Goal: Transaction & Acquisition: Purchase product/service

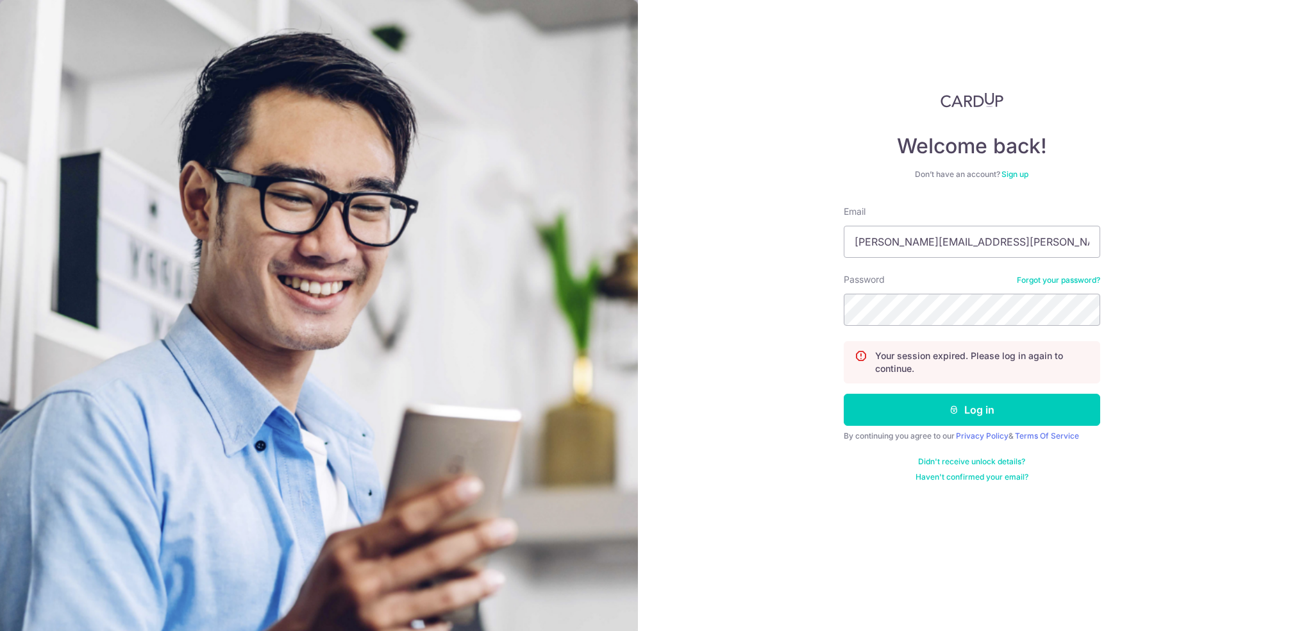
click at [891, 401] on button "Log in" at bounding box center [972, 410] width 256 height 32
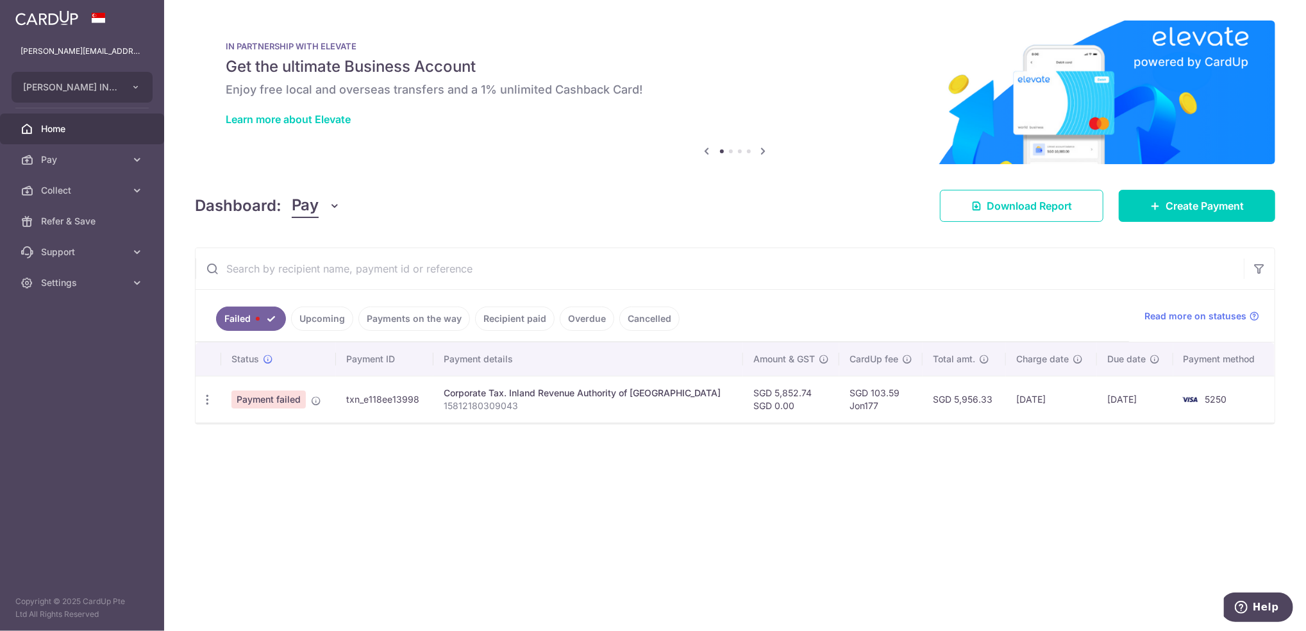
click at [239, 401] on span "Payment failed" at bounding box center [268, 400] width 74 height 18
click at [190, 401] on div "× Pause Schedule Pause all future payments in this series Pause just this one p…" at bounding box center [735, 315] width 1142 height 631
click at [206, 399] on icon "button" at bounding box center [207, 399] width 13 height 13
click at [258, 431] on span "Update payment" at bounding box center [275, 434] width 87 height 15
radio input "true"
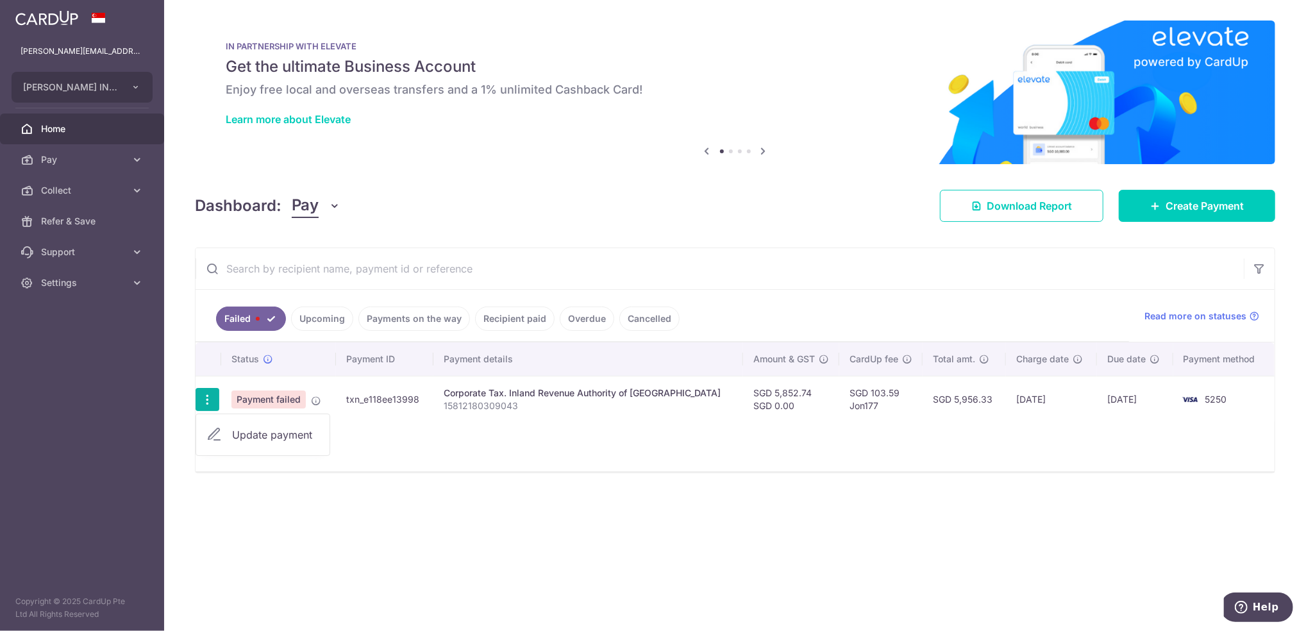
type input "5,852.74"
type input "15812180309043"
type input "IRASCORPTAX"
type input "Jon177"
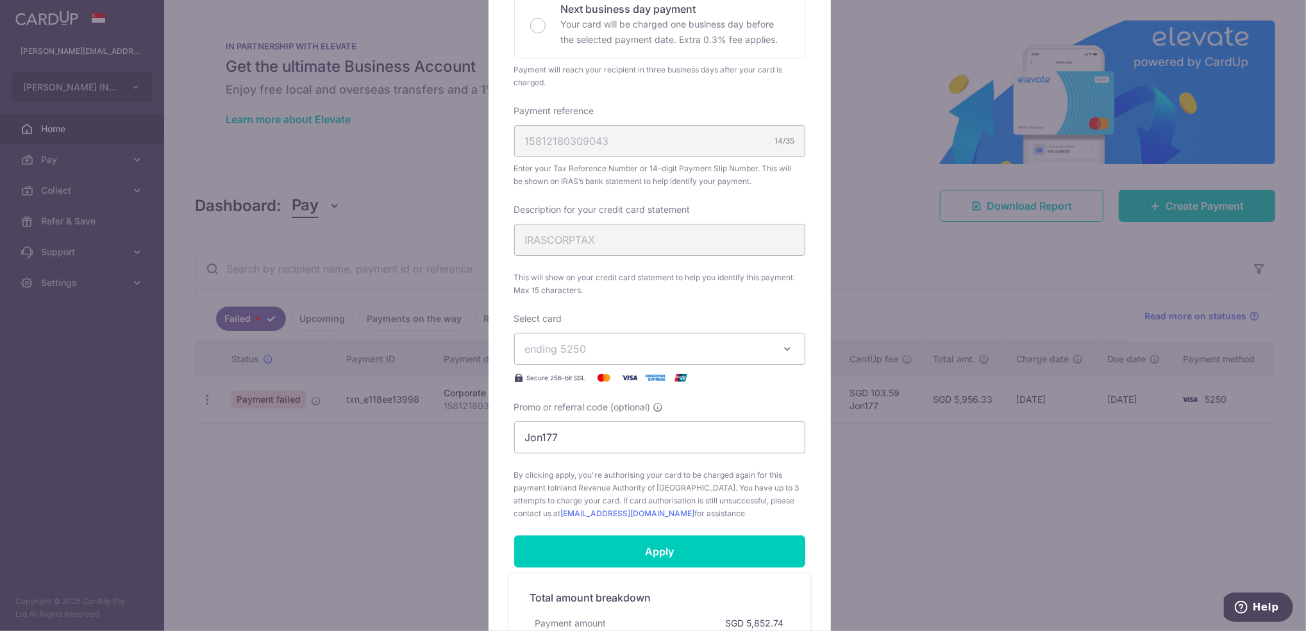
scroll to position [314, 0]
click at [685, 363] on button "ending 5250" at bounding box center [659, 348] width 291 height 32
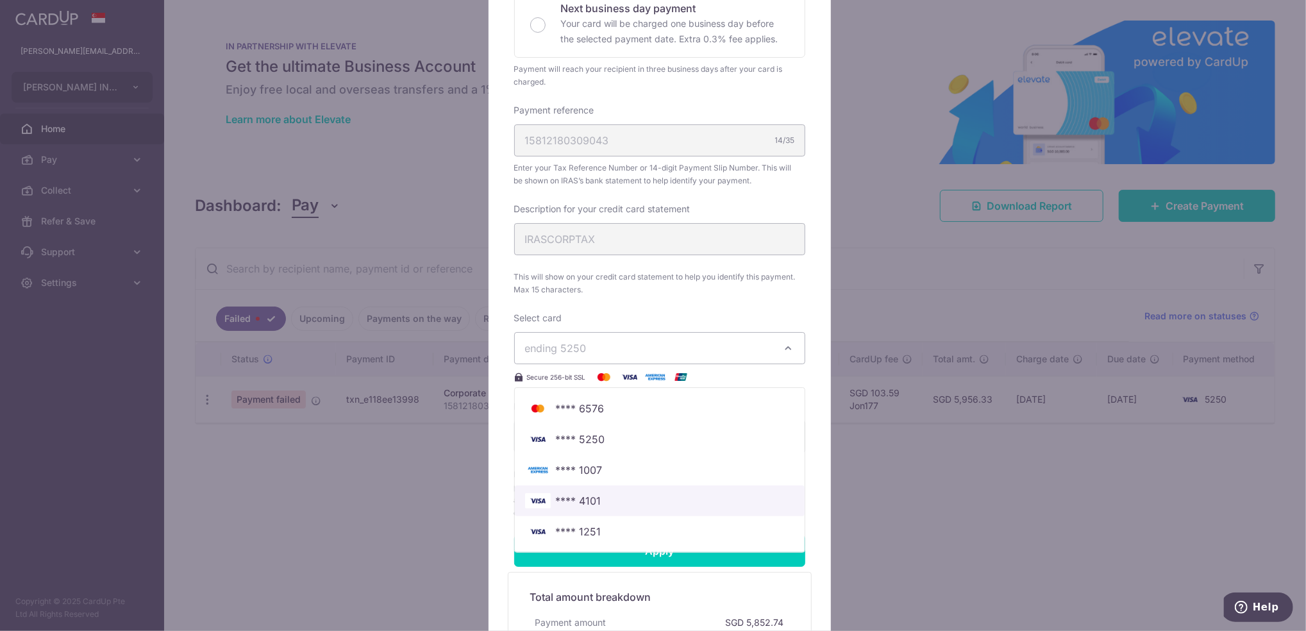
click at [623, 505] on span "**** 4101" at bounding box center [659, 500] width 269 height 15
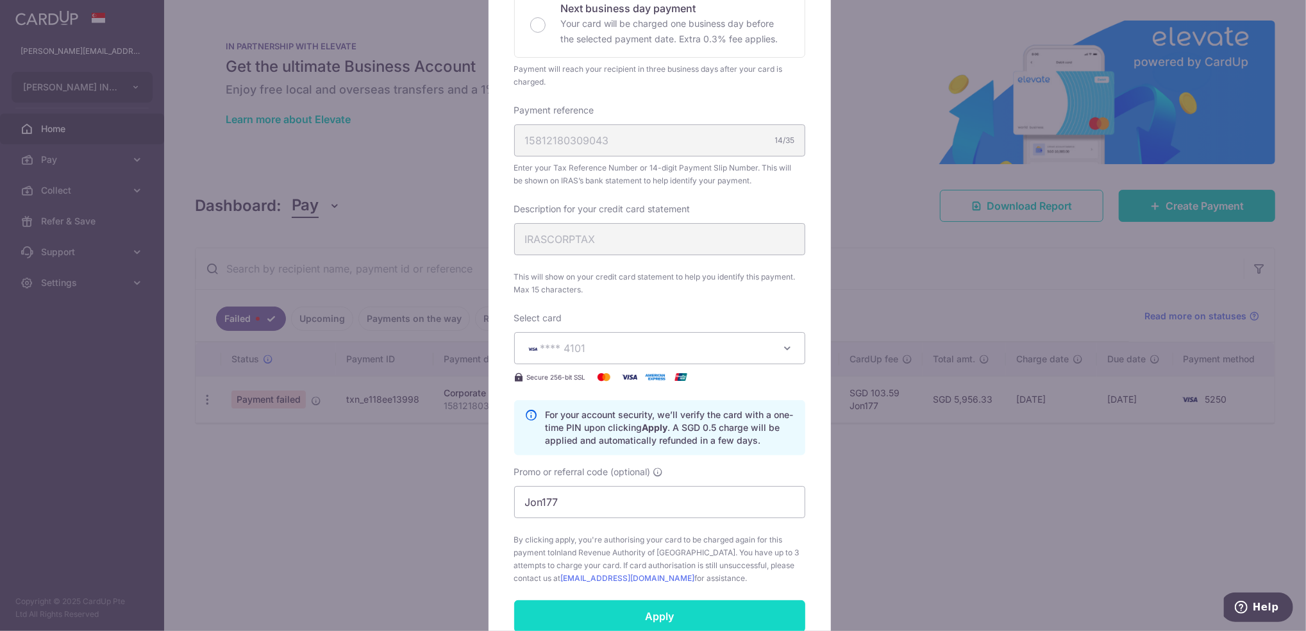
click at [647, 624] on input "Apply" at bounding box center [659, 616] width 291 height 32
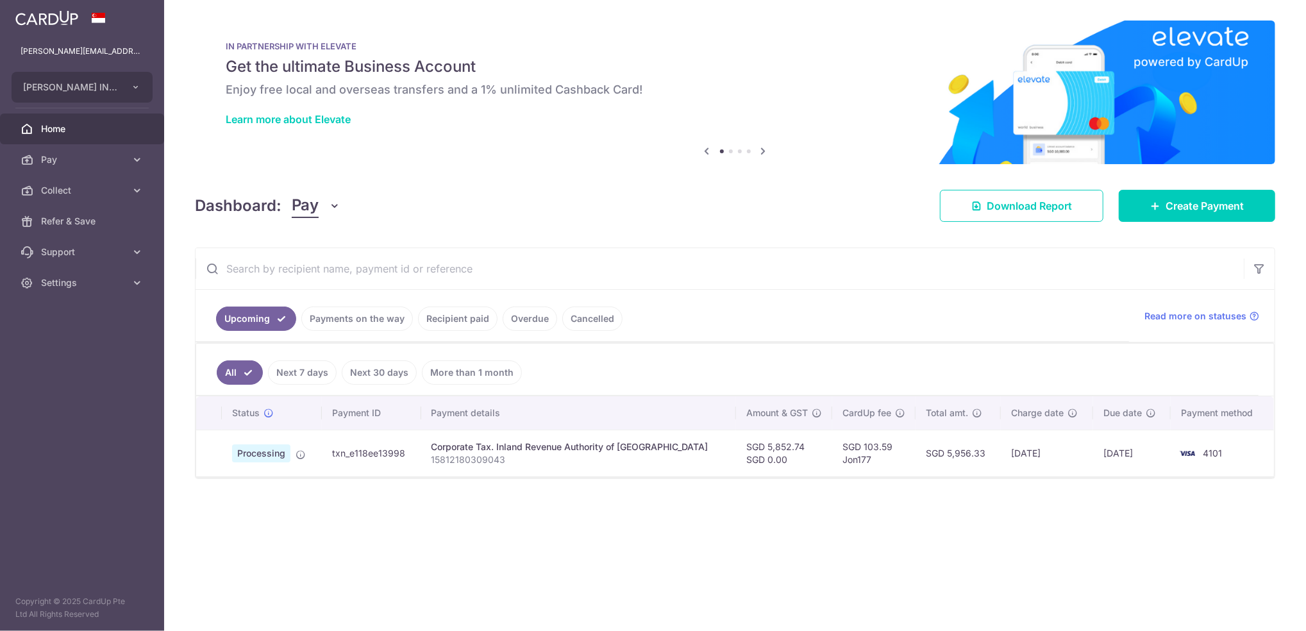
click at [686, 305] on ul "Upcoming Payments on the way Recipient paid Overdue Cancelled" at bounding box center [663, 316] width 934 height 52
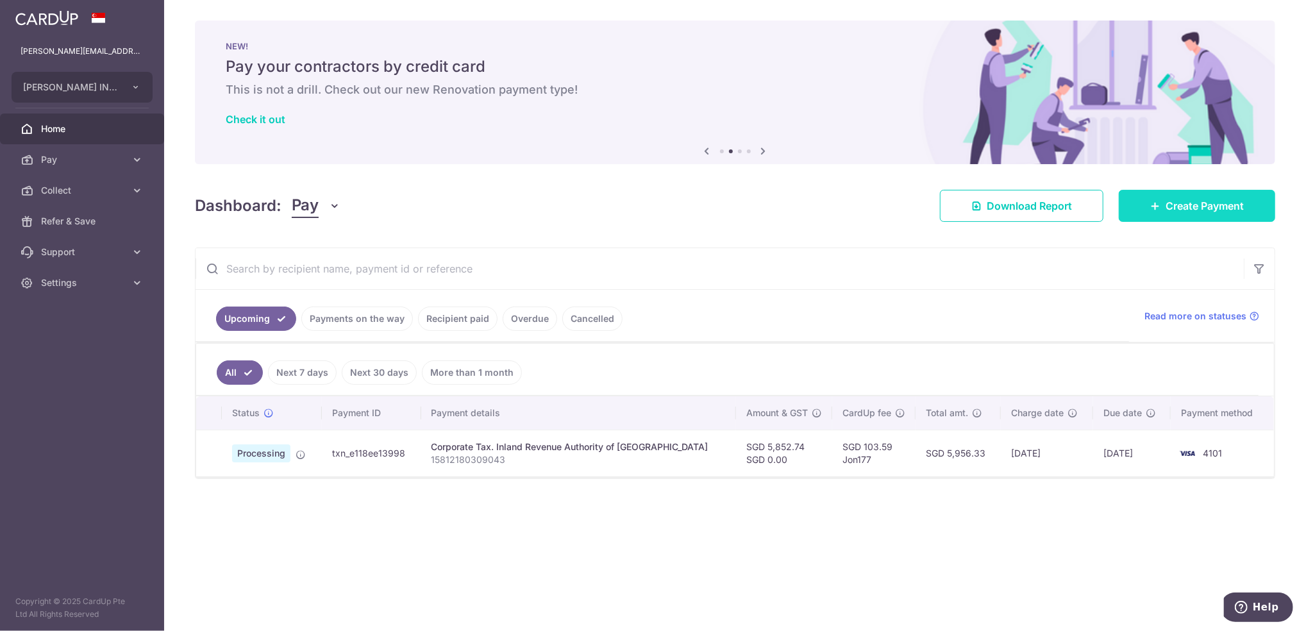
click at [1161, 204] on link "Create Payment" at bounding box center [1197, 206] width 156 height 32
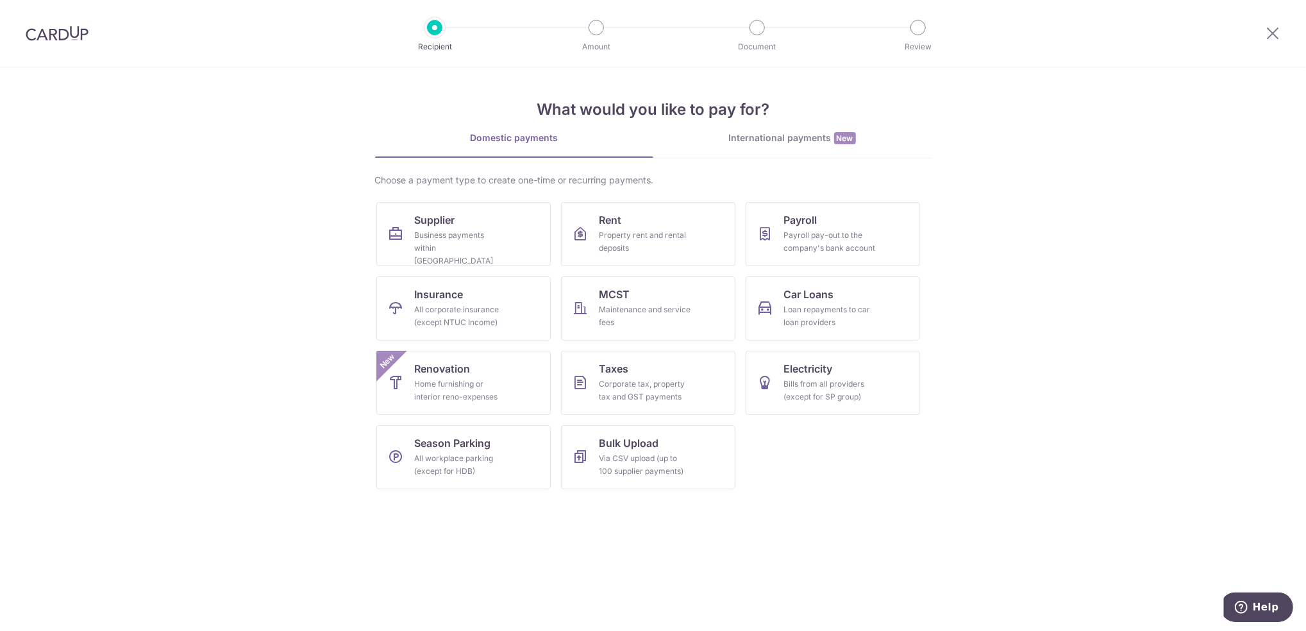
click at [462, 197] on div "Choose a payment type to create one-time or recurring payments. Supplier Busine…" at bounding box center [653, 337] width 557 height 326
click at [460, 227] on link "Supplier Business payments within Singapore" at bounding box center [463, 234] width 174 height 64
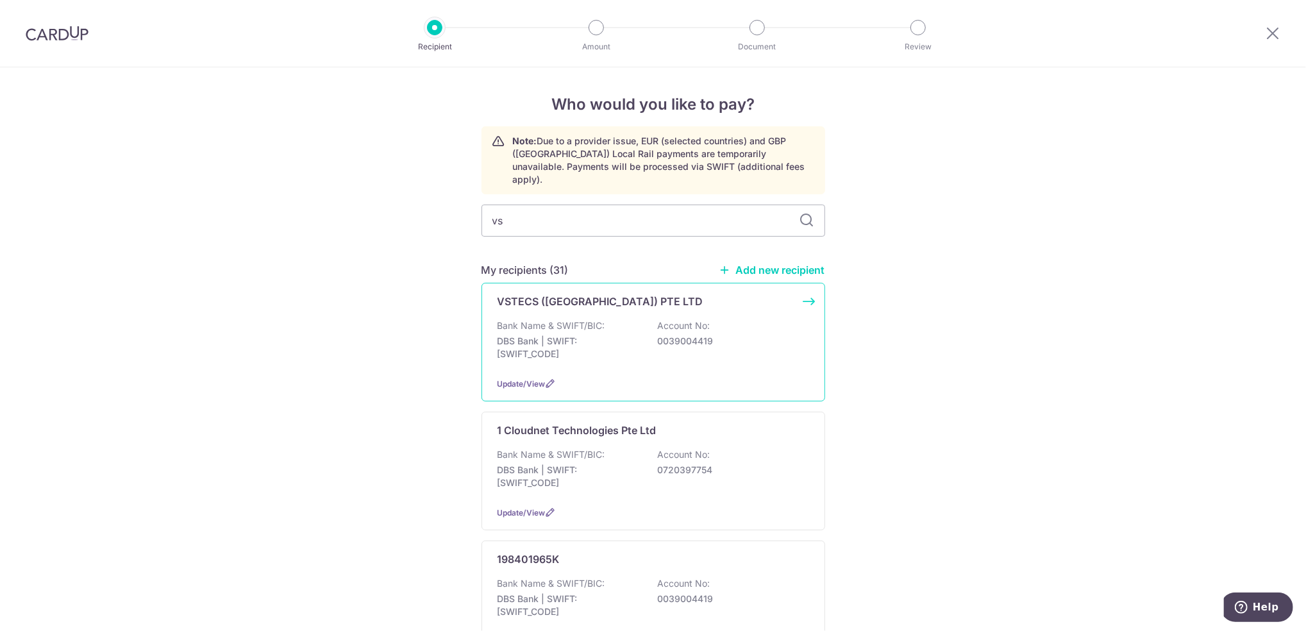
type input "vst"
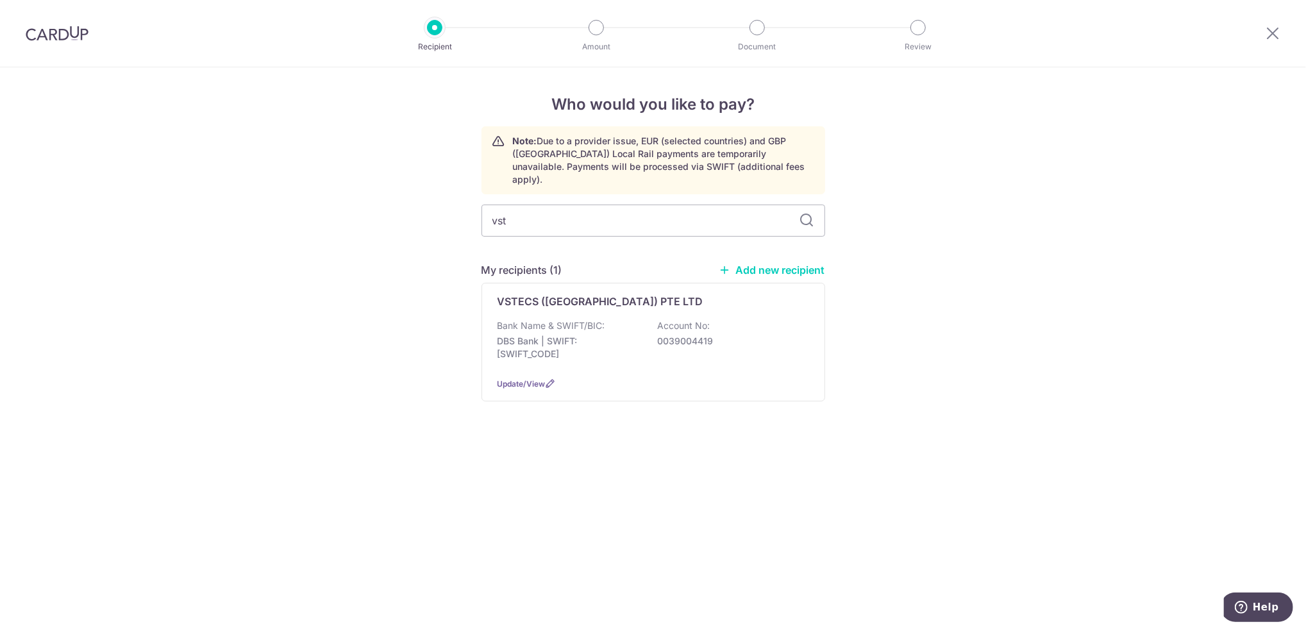
type input "vstc"
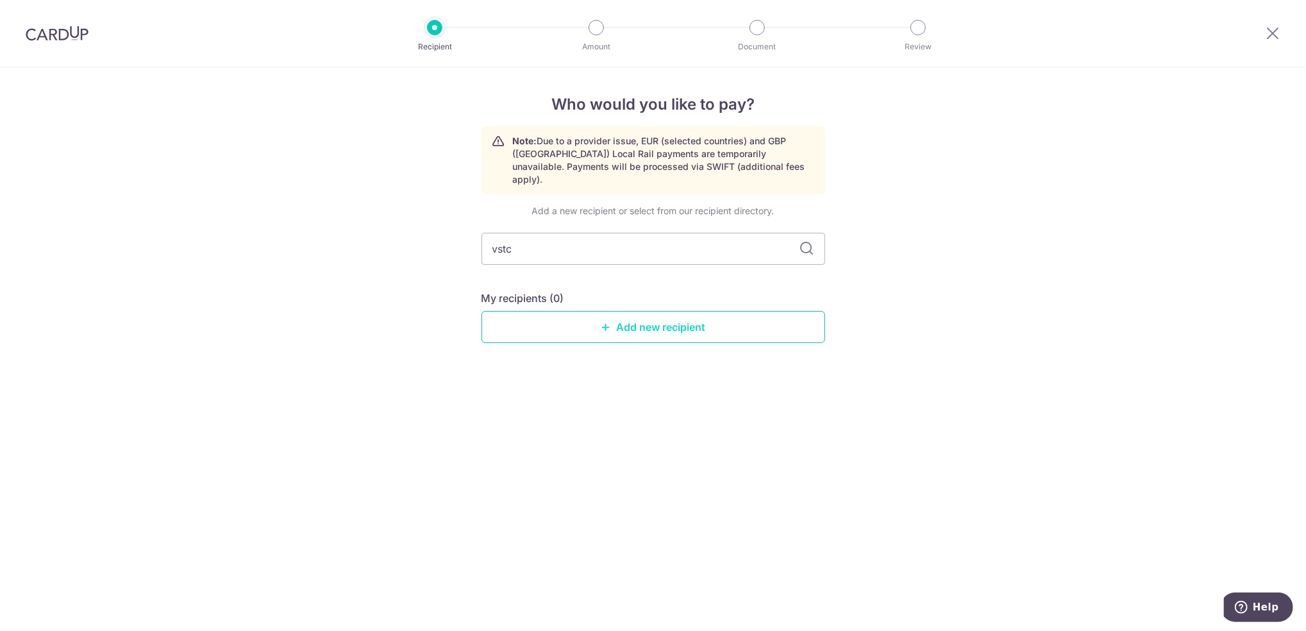
click at [621, 319] on link "Add new recipient" at bounding box center [654, 327] width 344 height 32
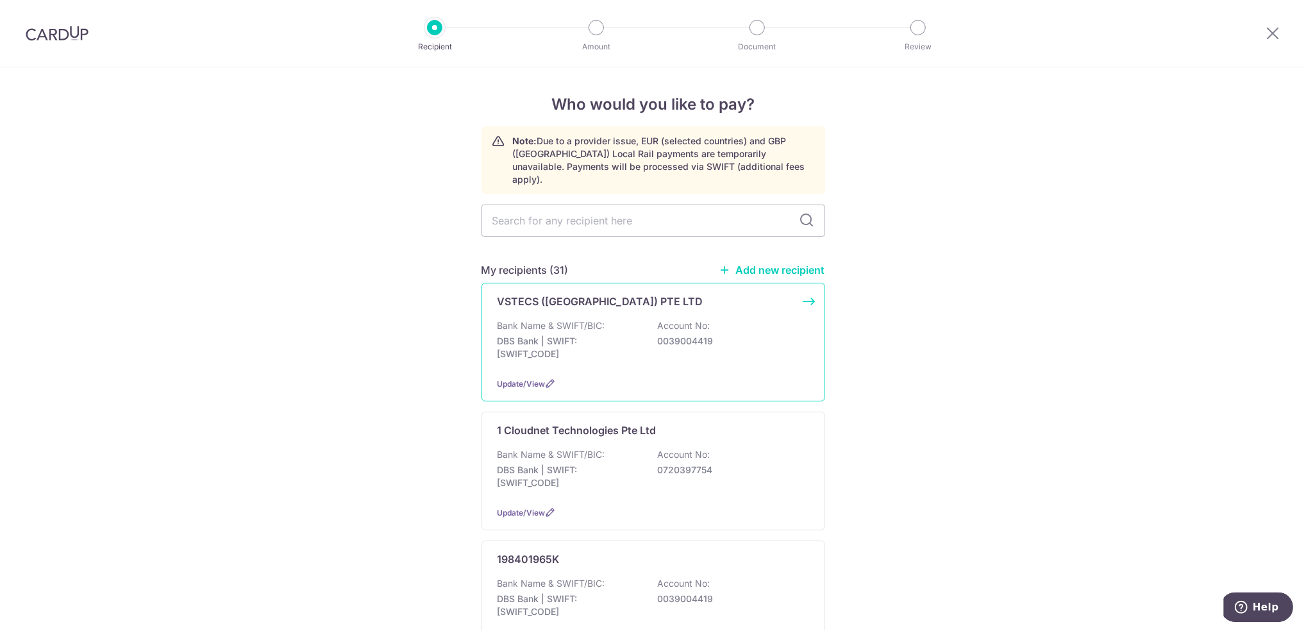
click at [660, 335] on p "0039004419" at bounding box center [730, 341] width 144 height 13
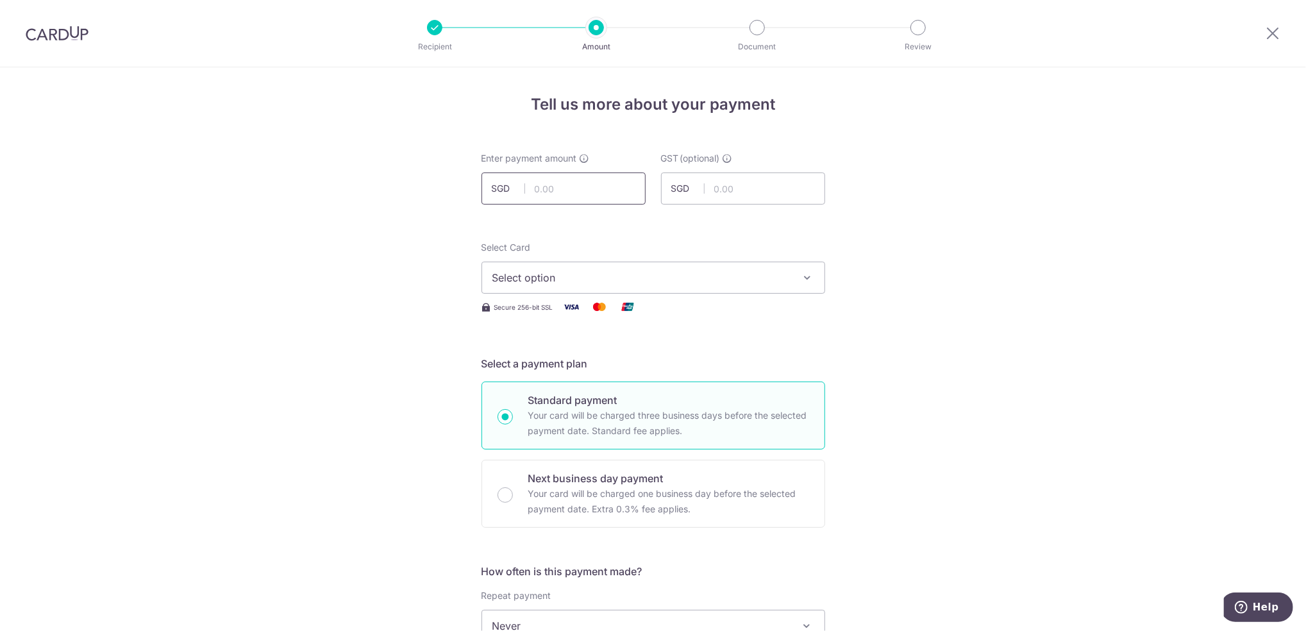
click at [582, 181] on input "text" at bounding box center [564, 188] width 164 height 32
paste input "7,300.00"
type input "7,300.00"
click at [760, 194] on input "text" at bounding box center [743, 188] width 164 height 32
paste input "657.00"
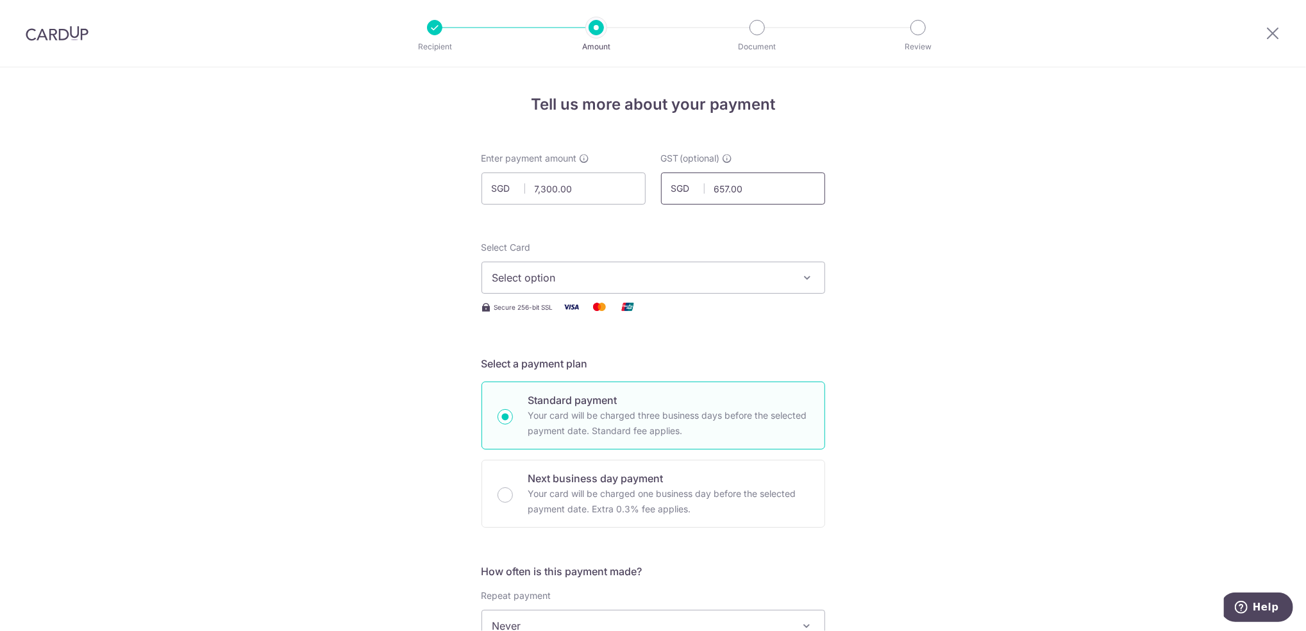
type input "657.00"
click at [639, 277] on span "Select option" at bounding box center [641, 277] width 299 height 15
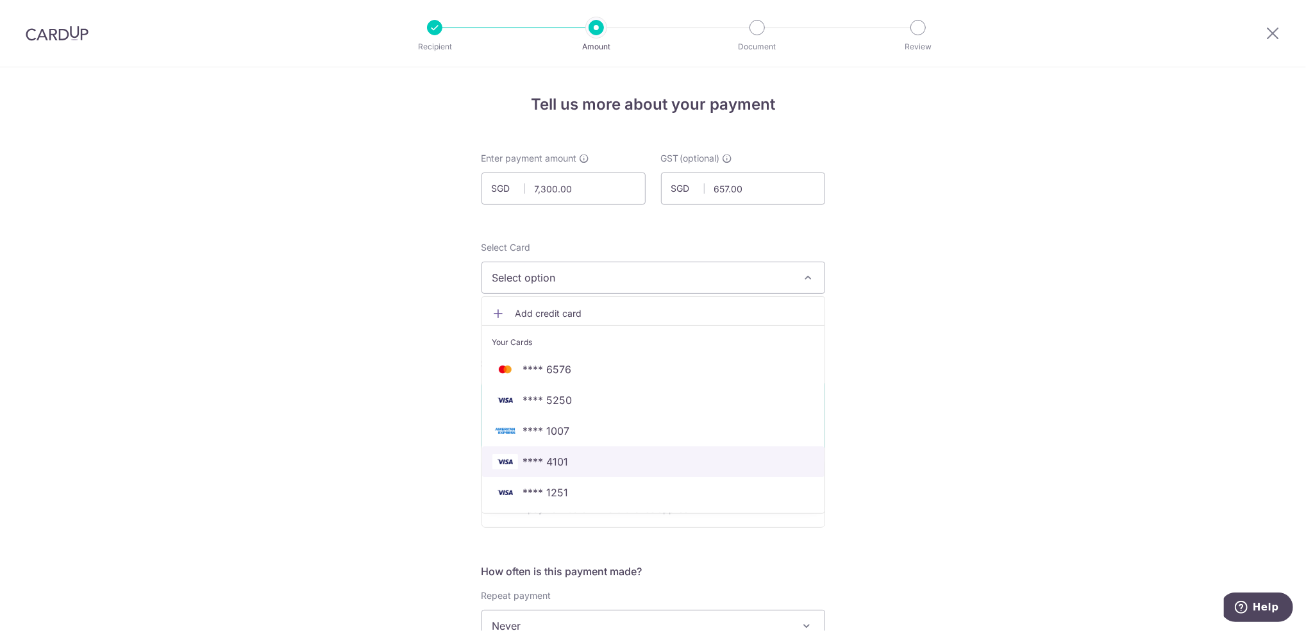
click at [578, 465] on span "**** 4101" at bounding box center [653, 461] width 322 height 15
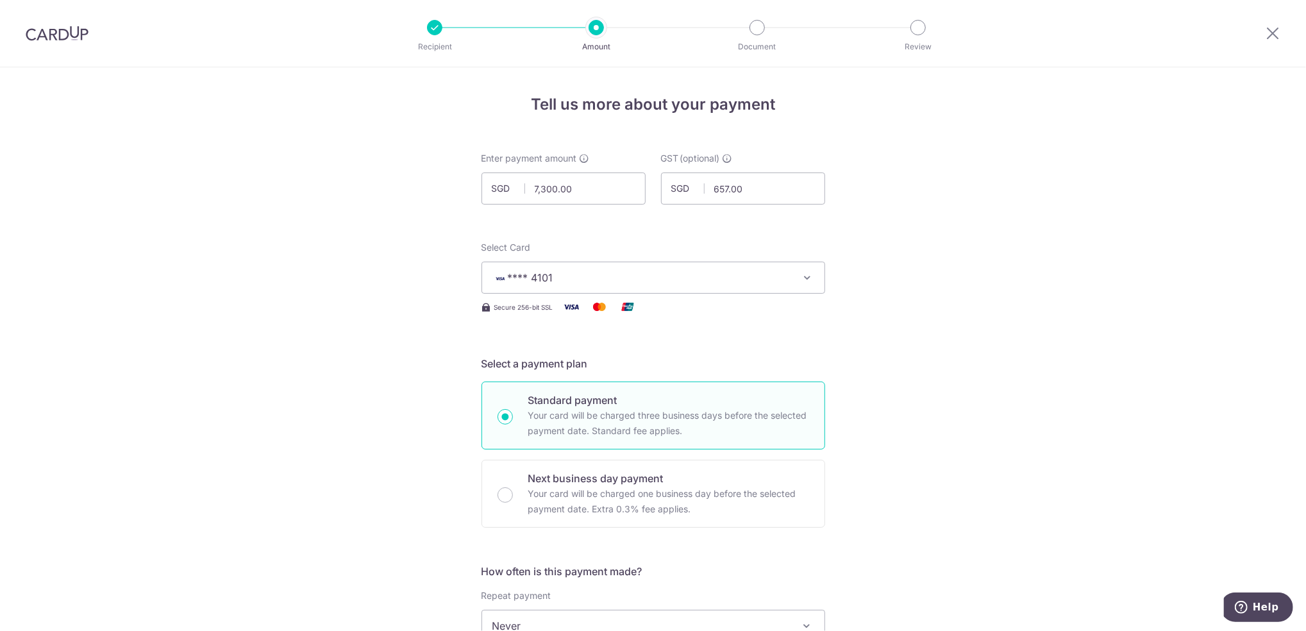
click at [679, 273] on span "**** 4101" at bounding box center [641, 277] width 299 height 15
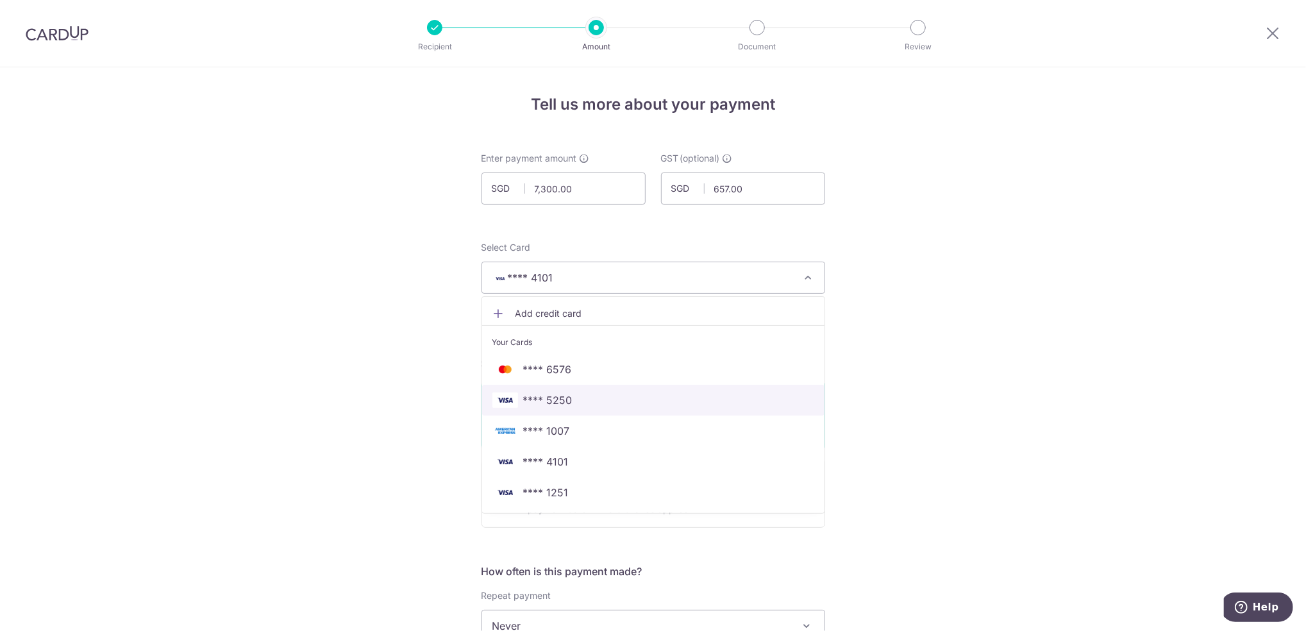
click at [610, 392] on span "**** 5250" at bounding box center [653, 399] width 322 height 15
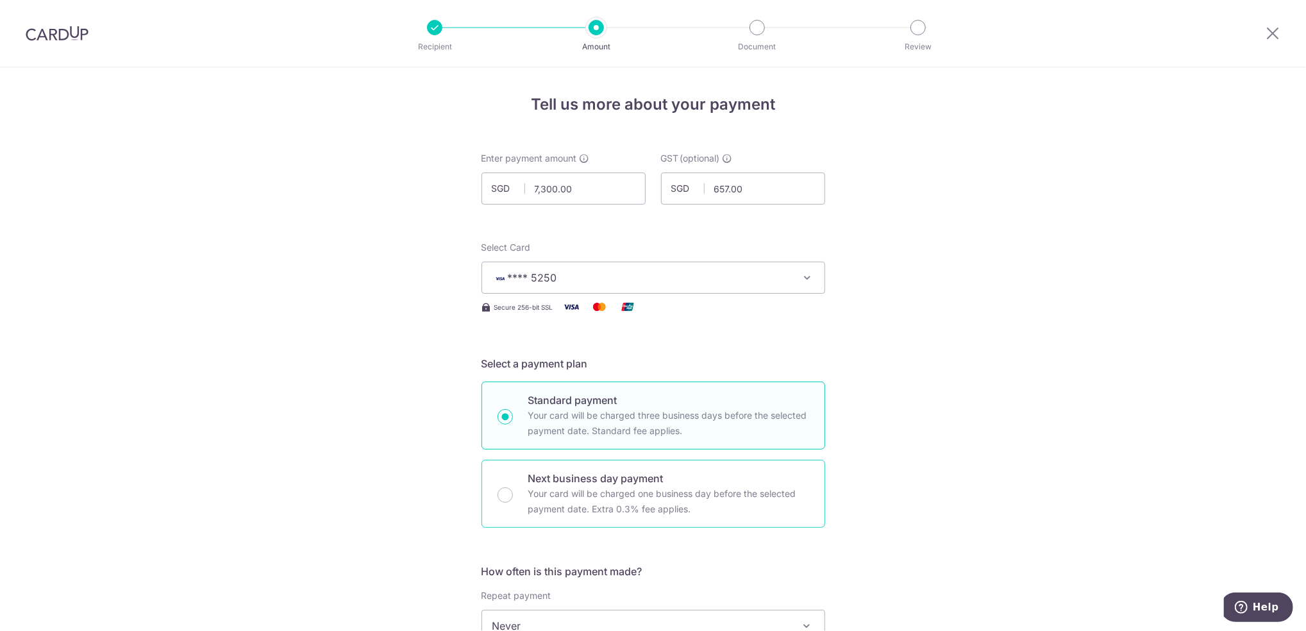
click at [553, 486] on p "Your card will be charged one business day before the selected payment date. Ex…" at bounding box center [668, 501] width 281 height 31
click at [513, 487] on input "Next business day payment Your card will be charged one business day before the…" at bounding box center [505, 494] width 15 height 15
radio input "false"
radio input "true"
click at [620, 417] on p "Your card will be charged three business days before the selected payment date.…" at bounding box center [668, 423] width 281 height 31
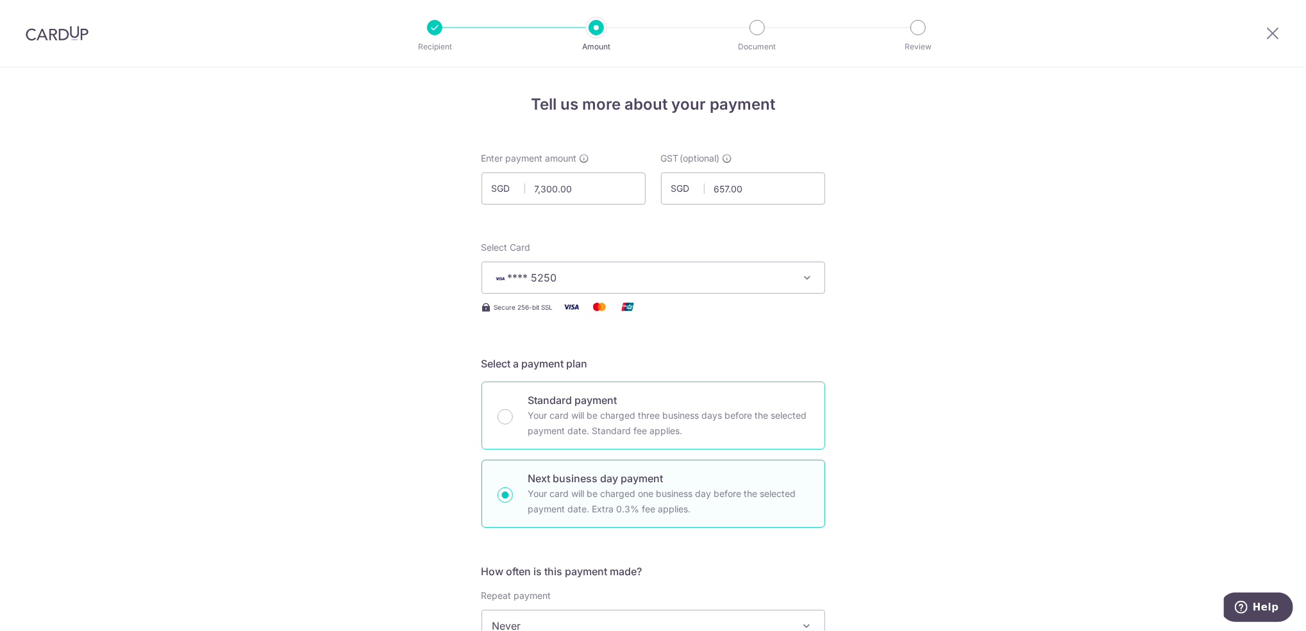
click at [513, 417] on input "Standard payment Your card will be charged three business days before the selec…" at bounding box center [505, 416] width 15 height 15
radio input "true"
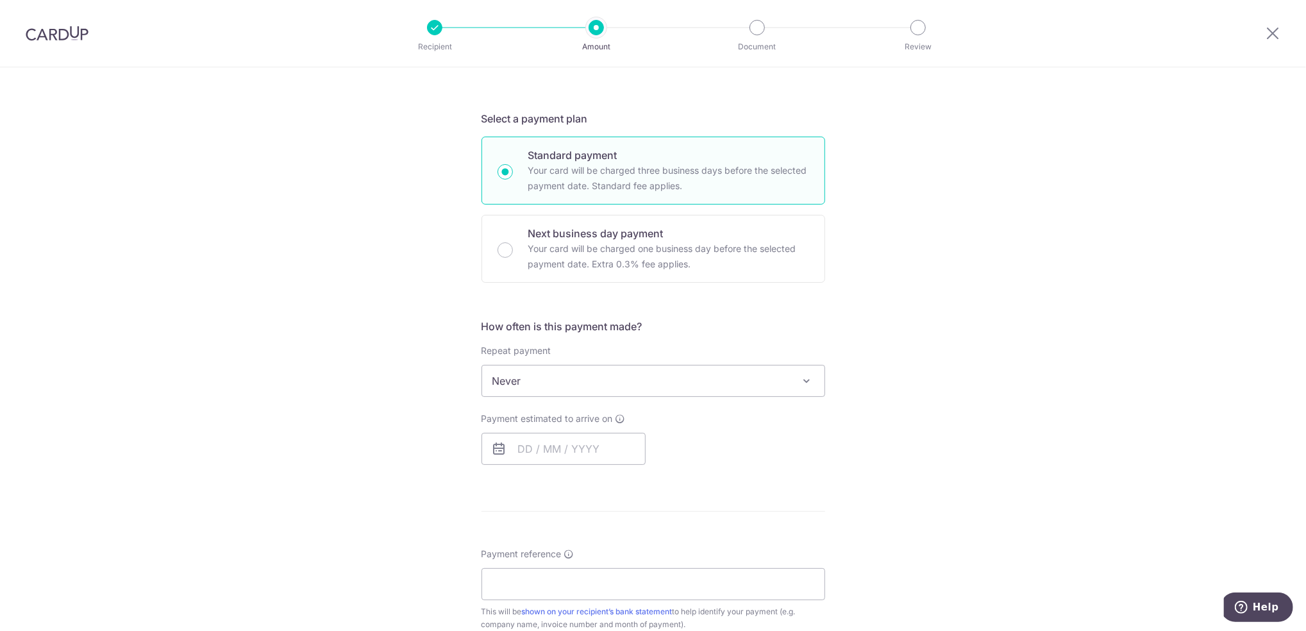
scroll to position [246, 0]
click at [518, 453] on input "text" at bounding box center [564, 448] width 164 height 32
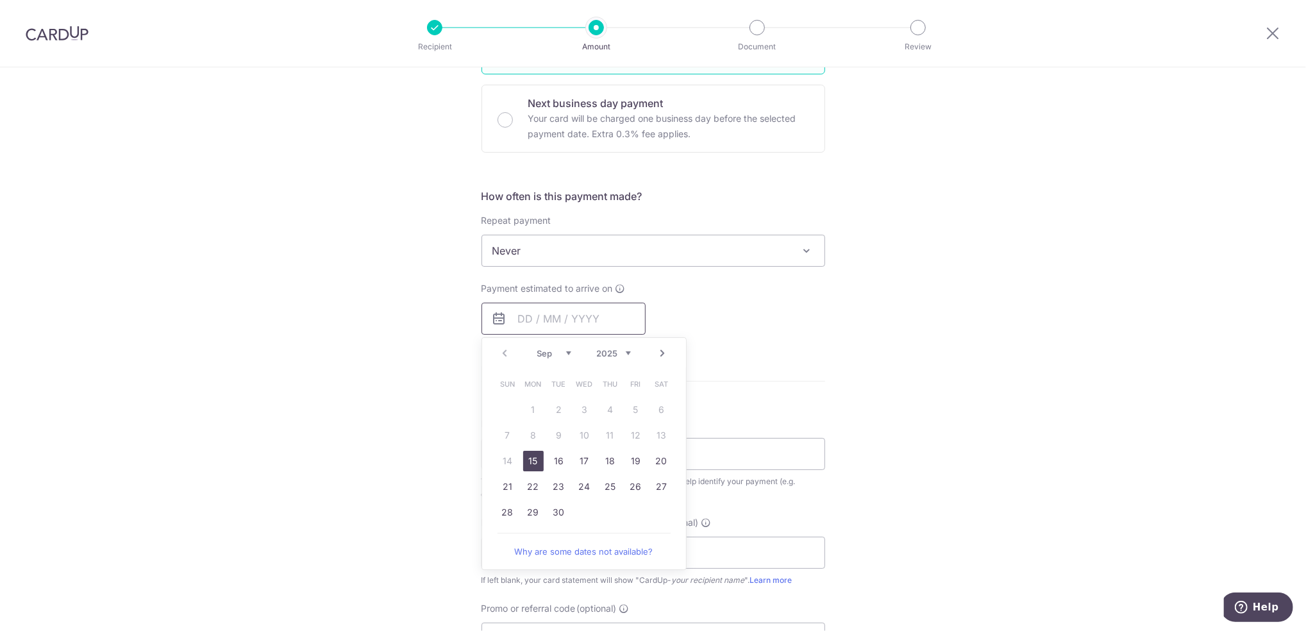
scroll to position [376, 0]
click at [526, 467] on link "15" at bounding box center [533, 460] width 21 height 21
type input "15/09/2025"
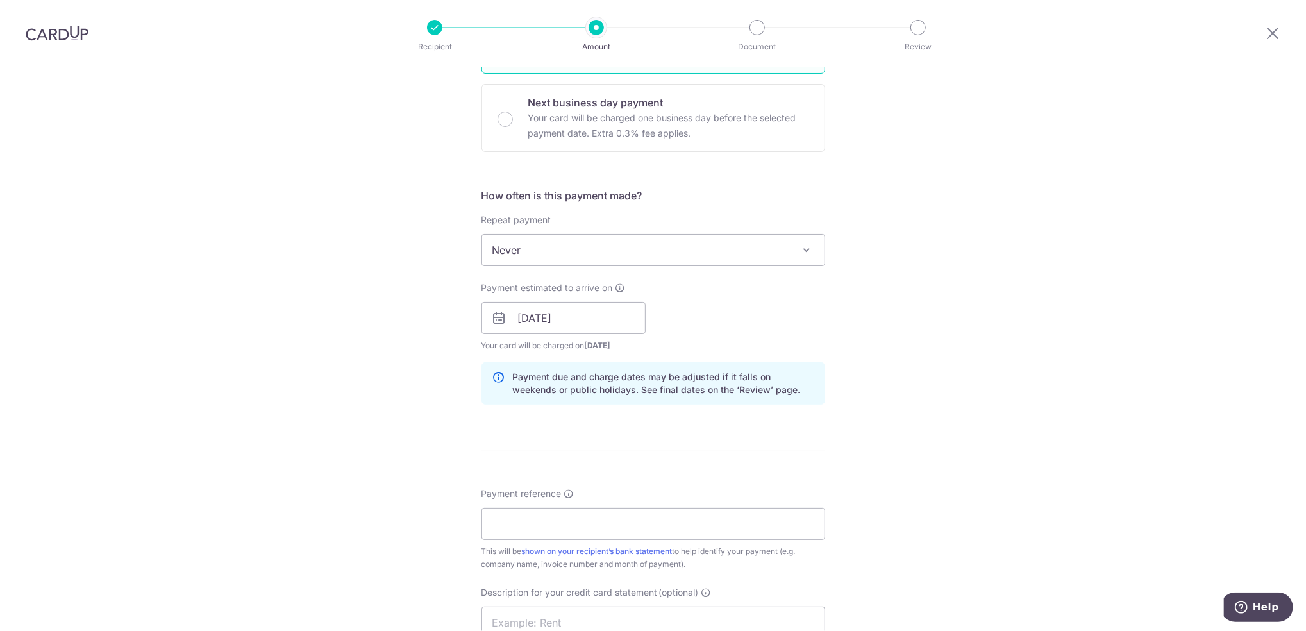
click at [508, 541] on div "Payment reference This will be shown on your recipient’s bank statement to help…" at bounding box center [654, 528] width 344 height 83
click at [514, 534] on input "Payment reference" at bounding box center [654, 524] width 344 height 32
drag, startPoint x: 1063, startPoint y: 432, endPoint x: 1048, endPoint y: 436, distance: 15.2
click at [1063, 432] on div "Tell us more about your payment Enter payment amount SGD 7,300.00 7300.00 GST (…" at bounding box center [653, 341] width 1306 height 1299
click at [546, 523] on input "Payment reference" at bounding box center [654, 524] width 344 height 32
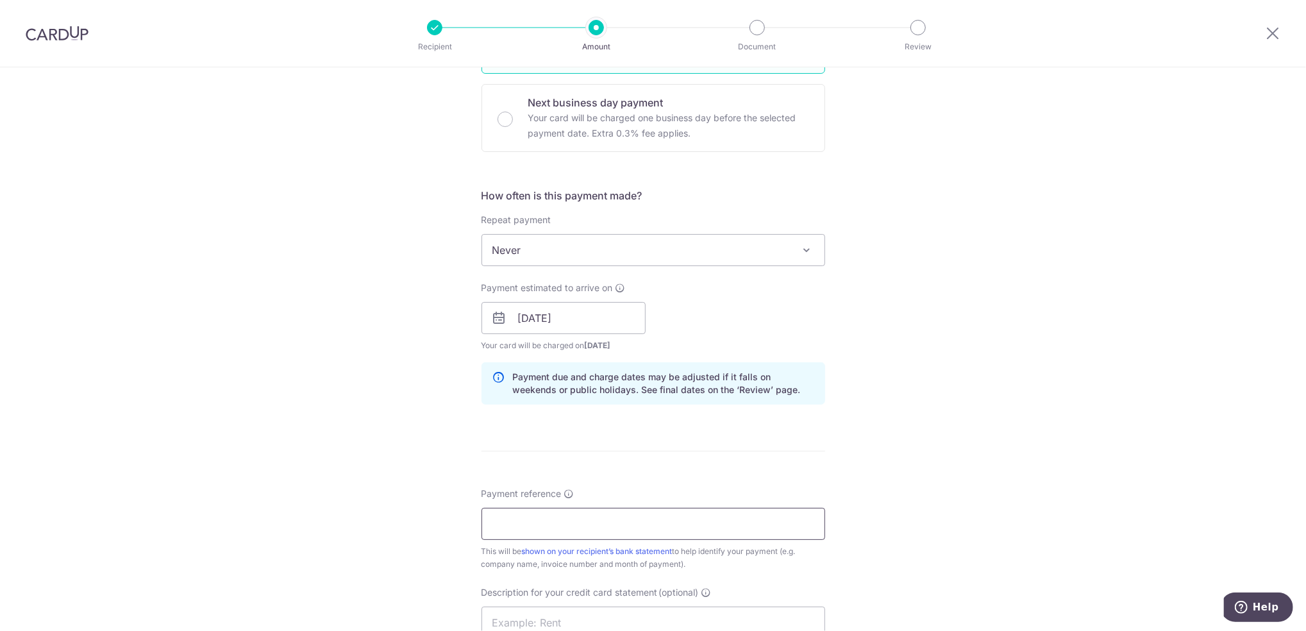
paste input "INV_C006551_11036706"
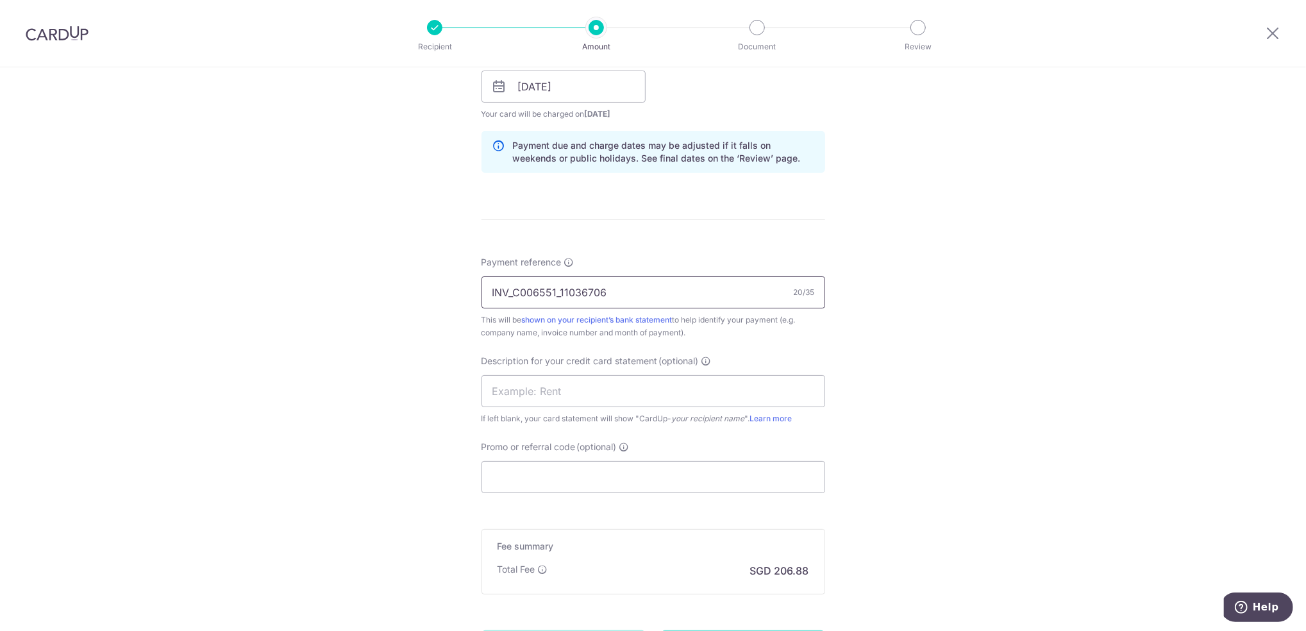
scroll to position [609, 0]
type input "INV_C006551_11036706"
click at [585, 407] on div "Description for your credit card statement (optional) If left blank, your card …" at bounding box center [654, 388] width 344 height 71
click at [590, 399] on input "text" at bounding box center [654, 390] width 344 height 32
paste input "INV_C006551"
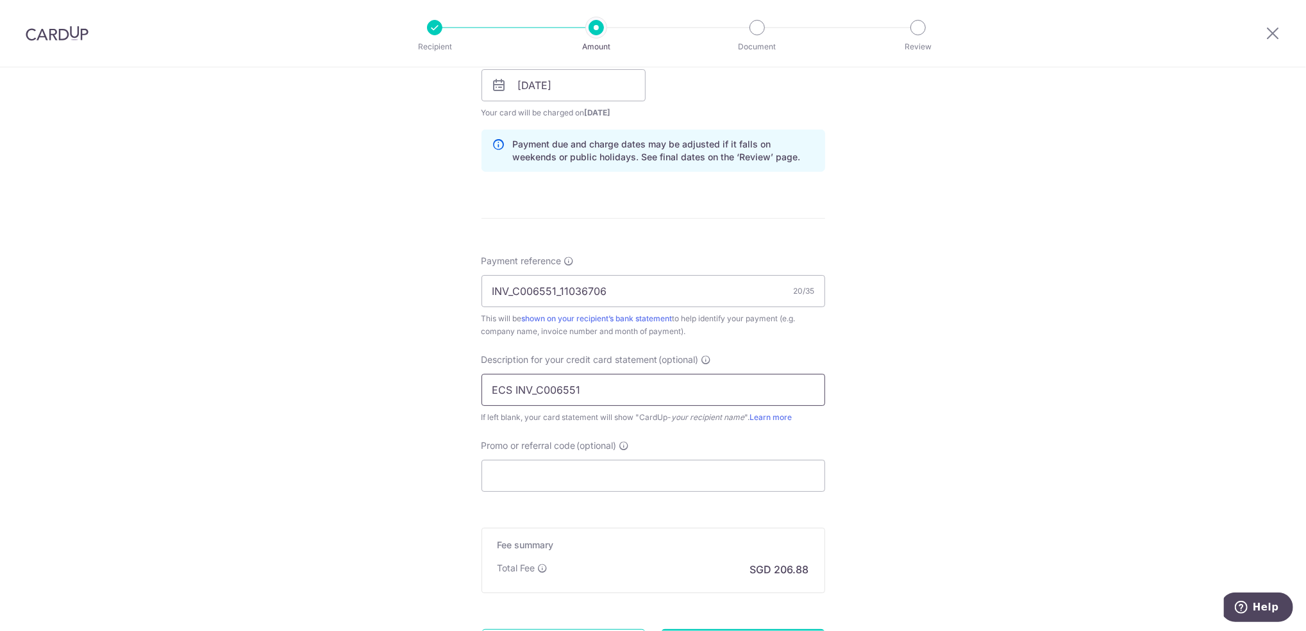
type input "ECS INV_C006551"
click at [591, 467] on input "Promo or referral code (optional)" at bounding box center [654, 476] width 344 height 32
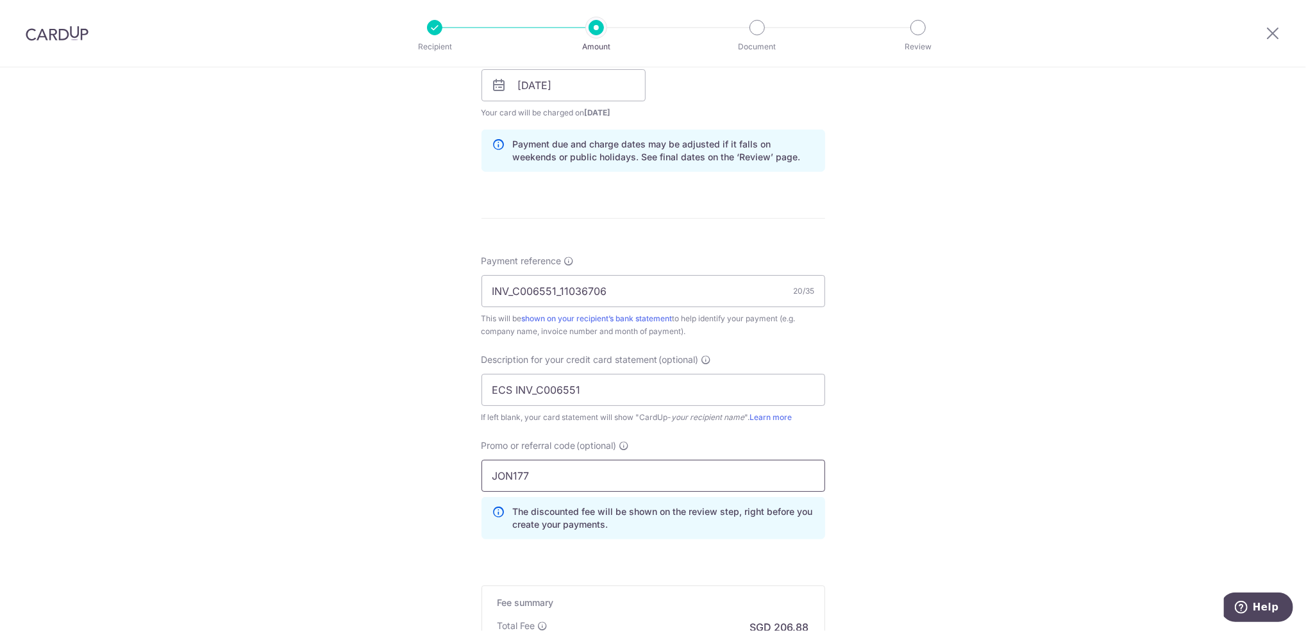
scroll to position [793, 0]
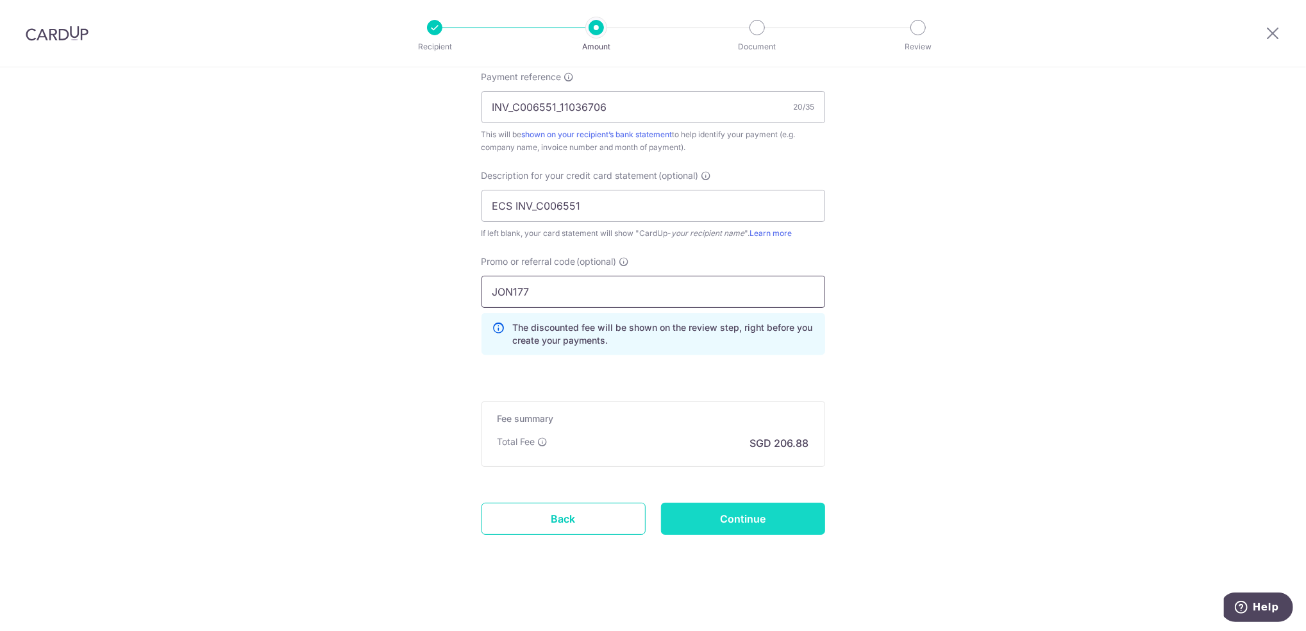
type input "JON177"
click at [747, 523] on input "Continue" at bounding box center [743, 519] width 164 height 32
type input "Create Schedule"
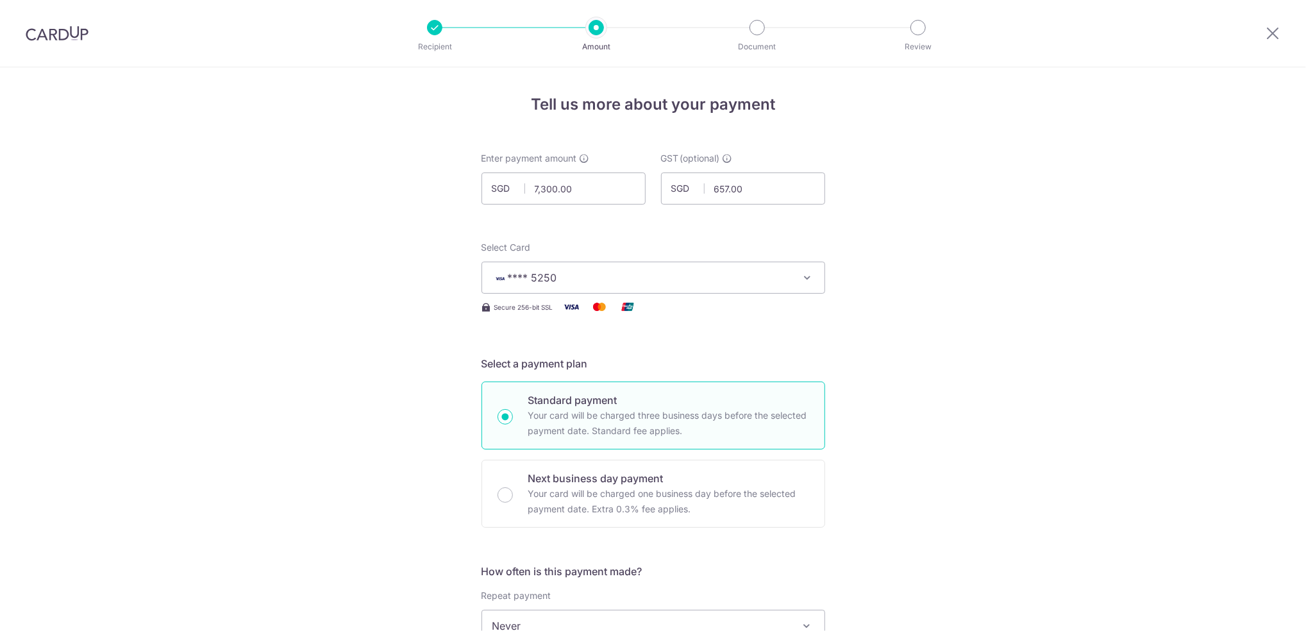
scroll to position [828, 0]
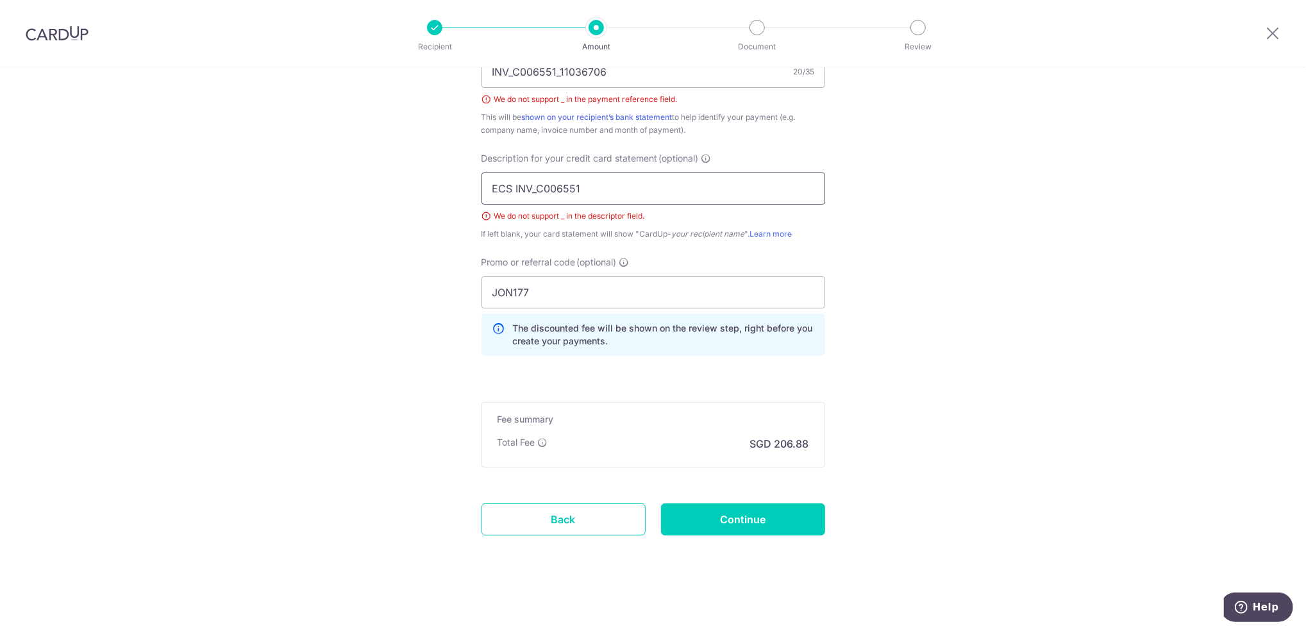
click at [532, 189] on input "ECS INV_C006551" at bounding box center [654, 188] width 344 height 32
type input "ECS INVC006551"
click at [705, 515] on input "Continue" at bounding box center [743, 519] width 164 height 32
type input "Create Schedule"
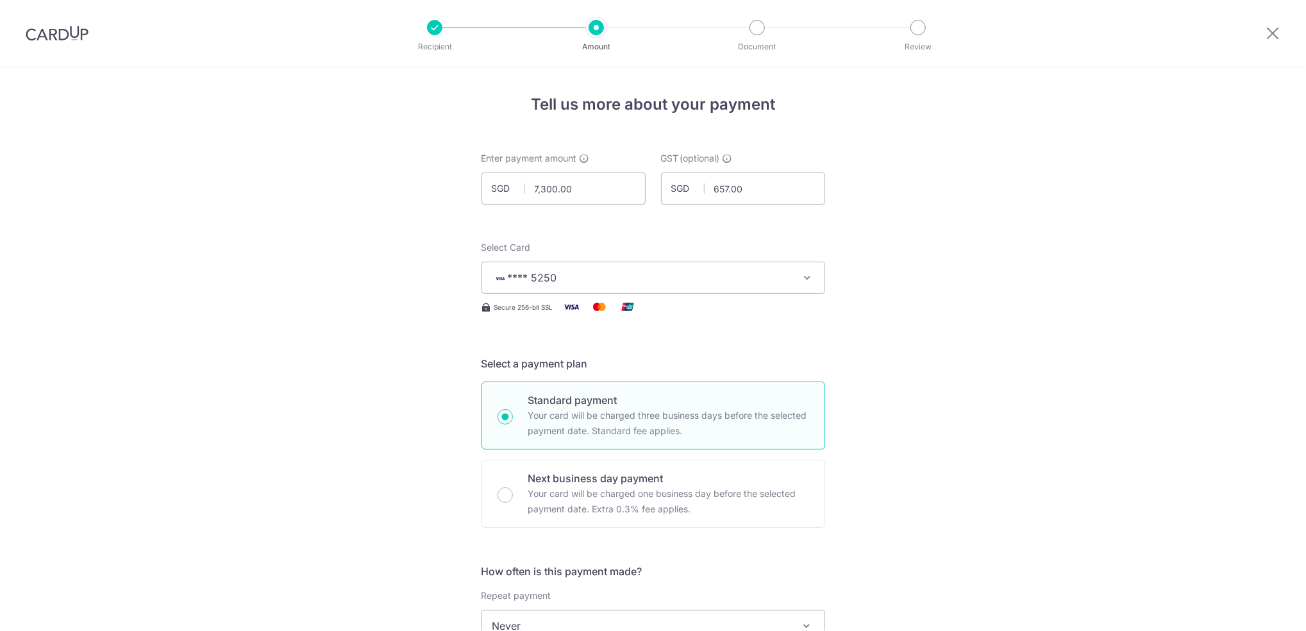
scroll to position [811, 0]
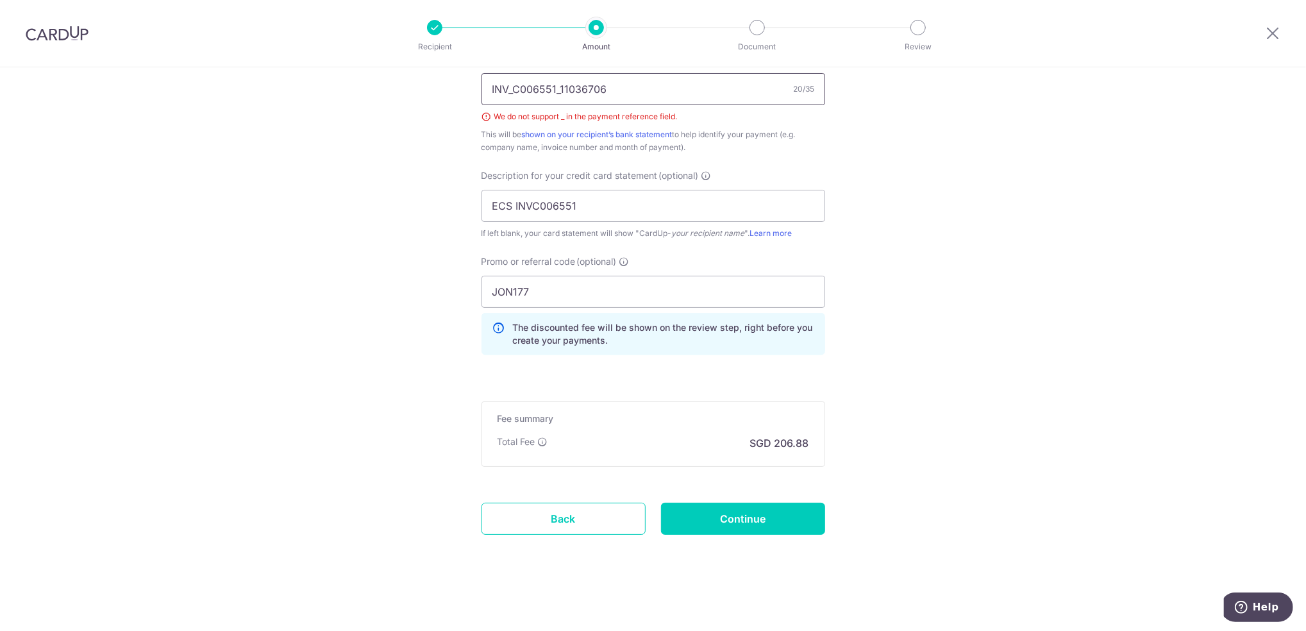
click at [550, 93] on input "INV_C006551_11036706" at bounding box center [654, 89] width 344 height 32
click at [557, 91] on input "INV_C006551_11036706" at bounding box center [654, 89] width 344 height 32
click at [512, 91] on input "INV_C006551-11036706" at bounding box center [654, 89] width 344 height 32
type input "INV-C006551-11036706"
click at [753, 505] on input "Continue" at bounding box center [743, 519] width 164 height 32
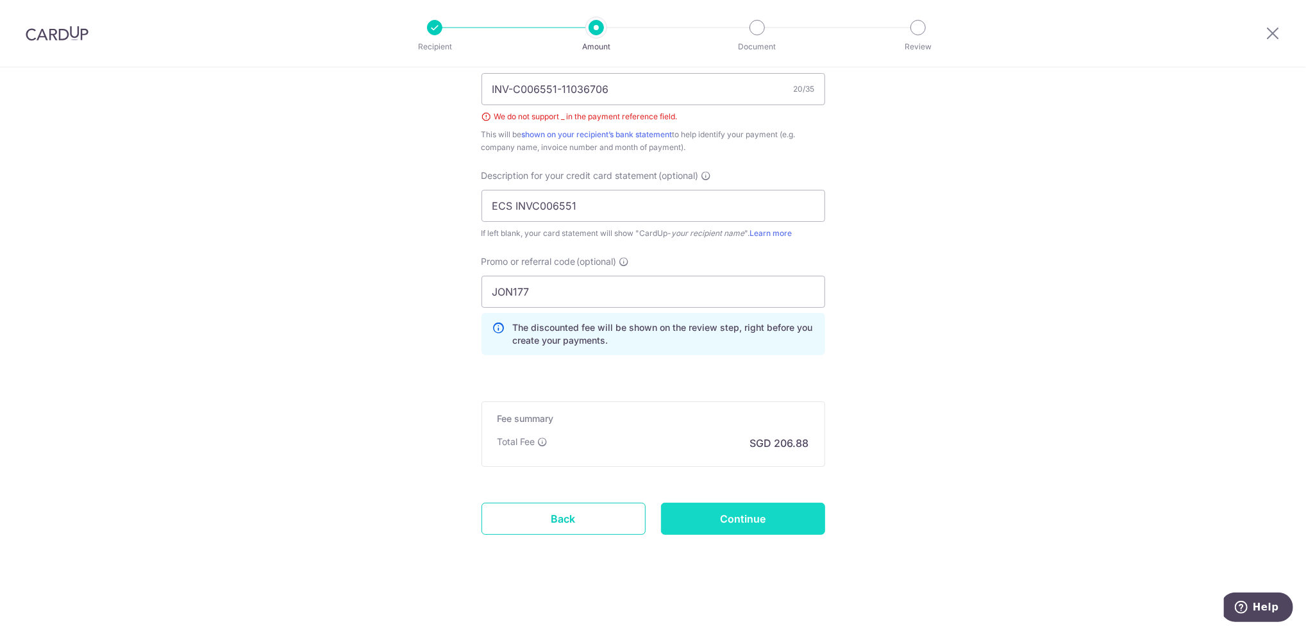
type input "Create Schedule"
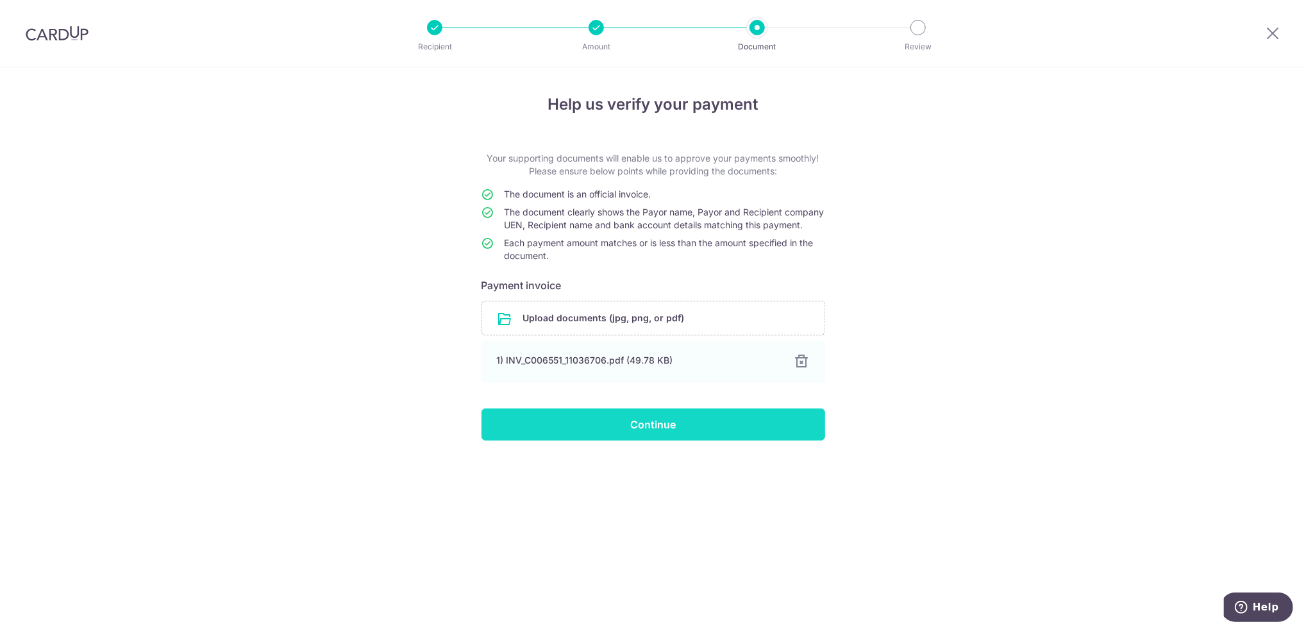
click at [606, 437] on input "Continue" at bounding box center [654, 424] width 344 height 32
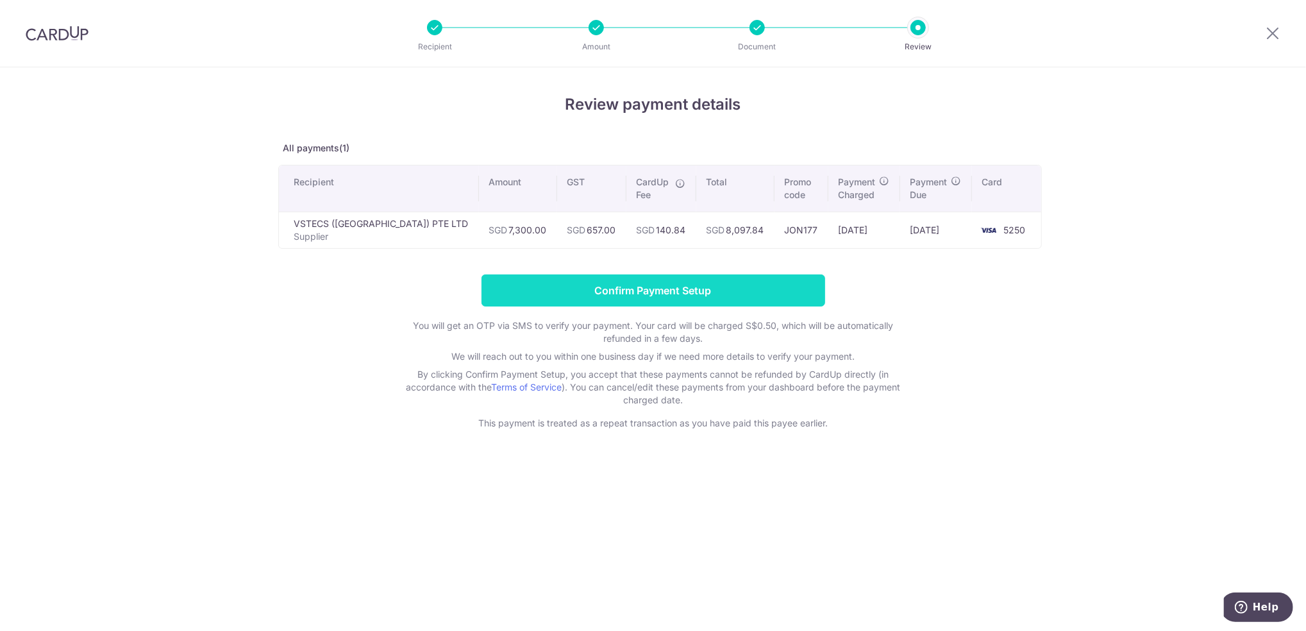
click at [702, 285] on input "Confirm Payment Setup" at bounding box center [654, 290] width 344 height 32
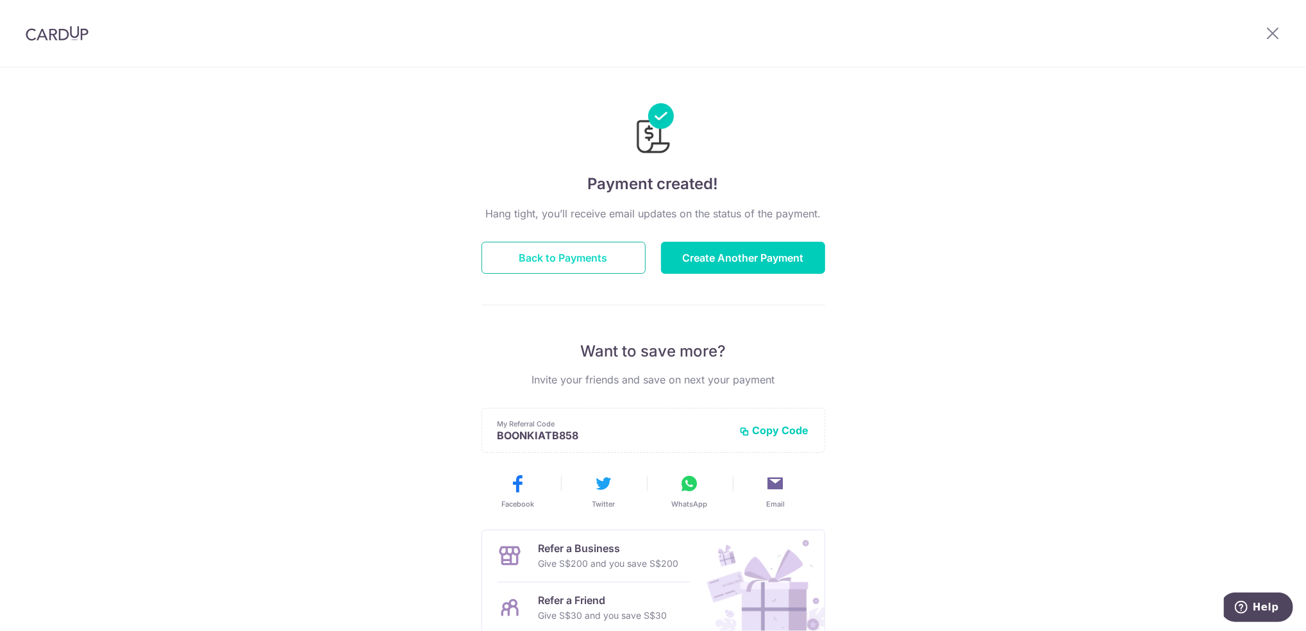
click at [593, 255] on button "Back to Payments" at bounding box center [564, 258] width 164 height 32
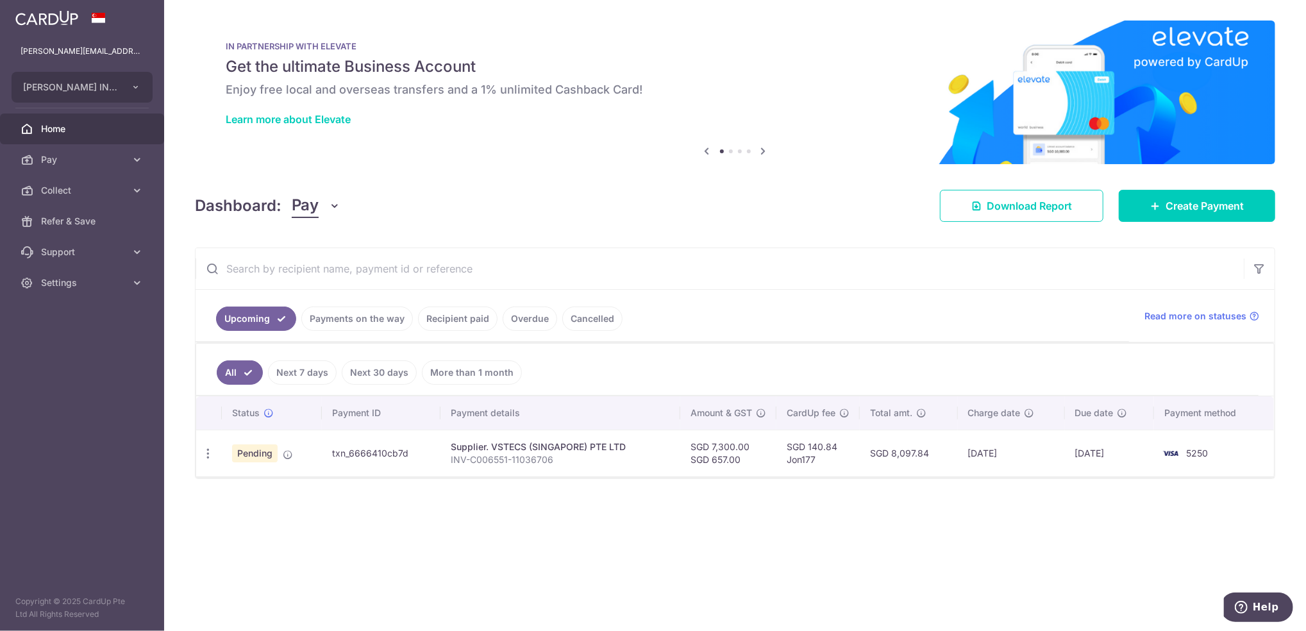
click at [399, 321] on link "Payments on the way" at bounding box center [357, 319] width 112 height 24
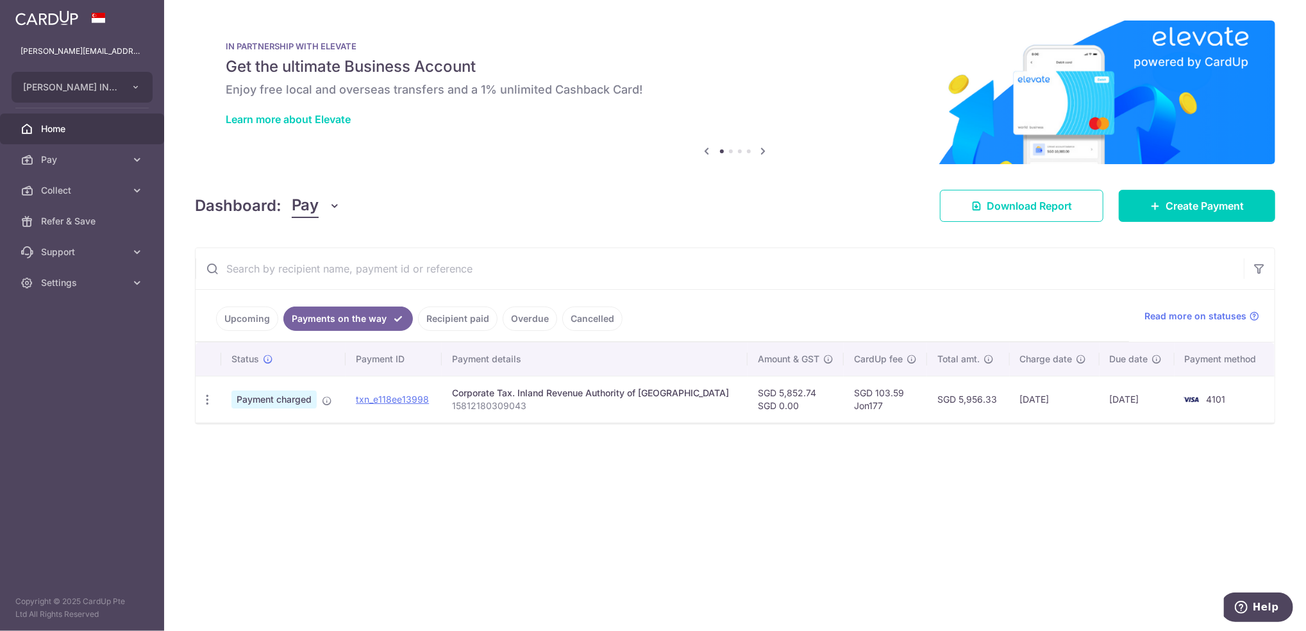
click at [260, 307] on link "Upcoming" at bounding box center [247, 319] width 62 height 24
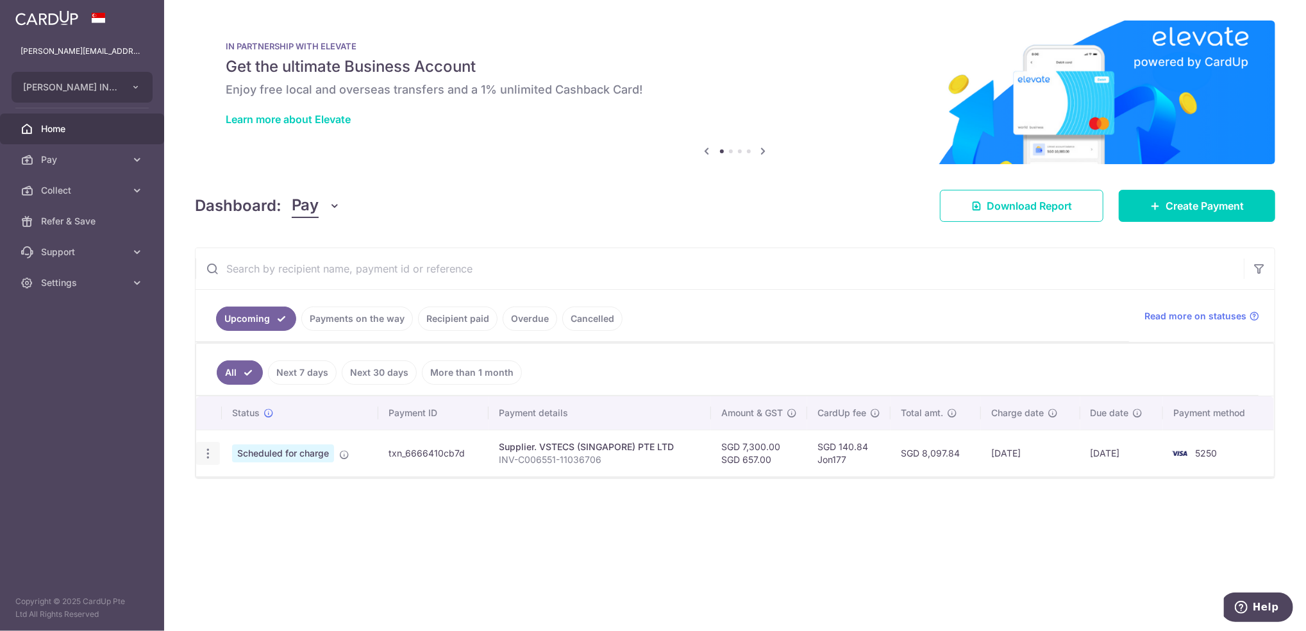
click at [205, 449] on icon "button" at bounding box center [207, 453] width 13 height 13
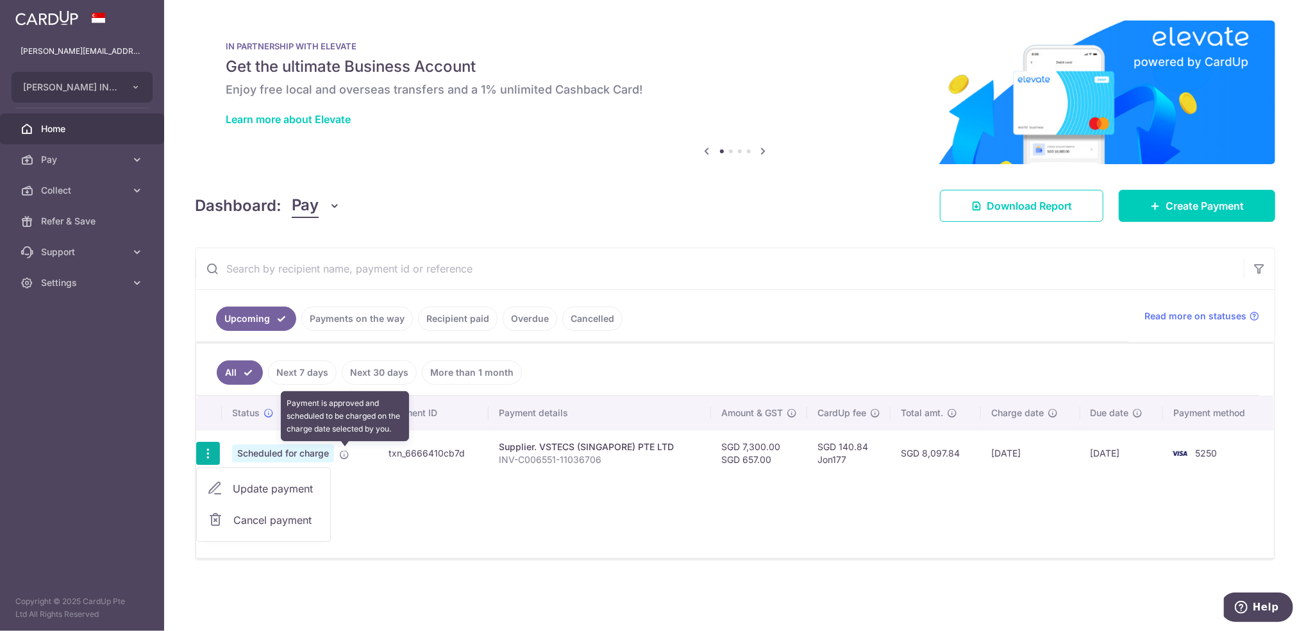
click at [343, 455] on icon at bounding box center [344, 455] width 10 height 10
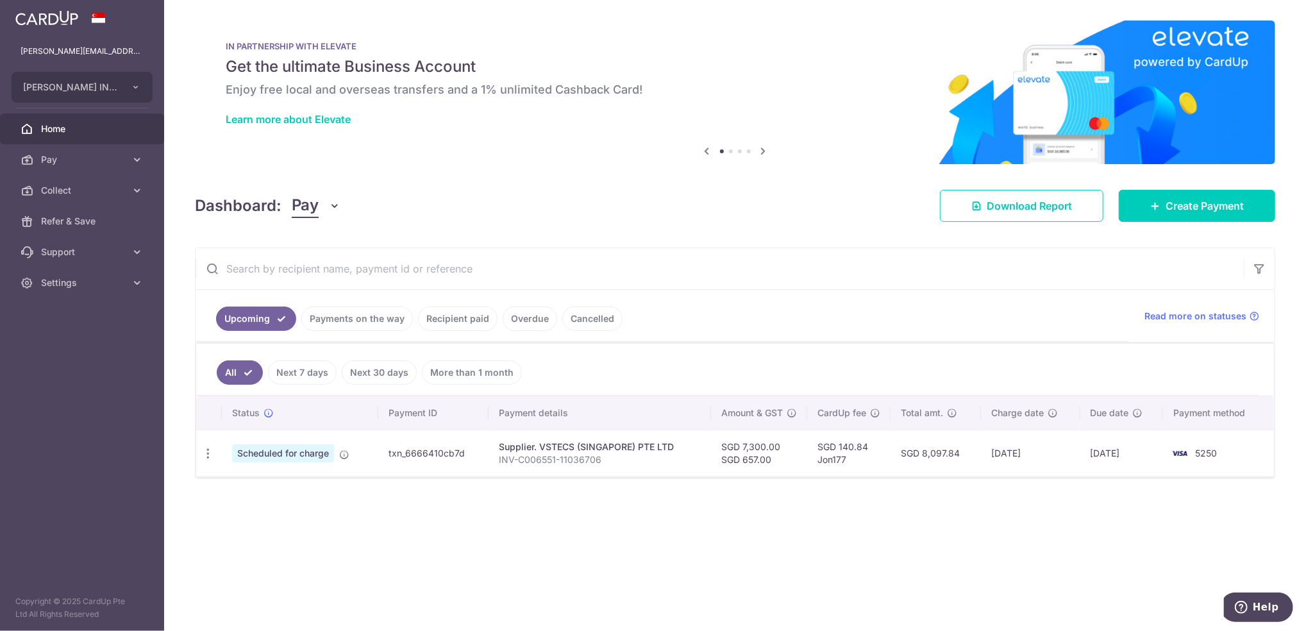
click at [699, 503] on div "× Pause Schedule Pause all future payments in this series Pause just this one p…" at bounding box center [735, 315] width 1142 height 631
